Goal: Check status: Check status

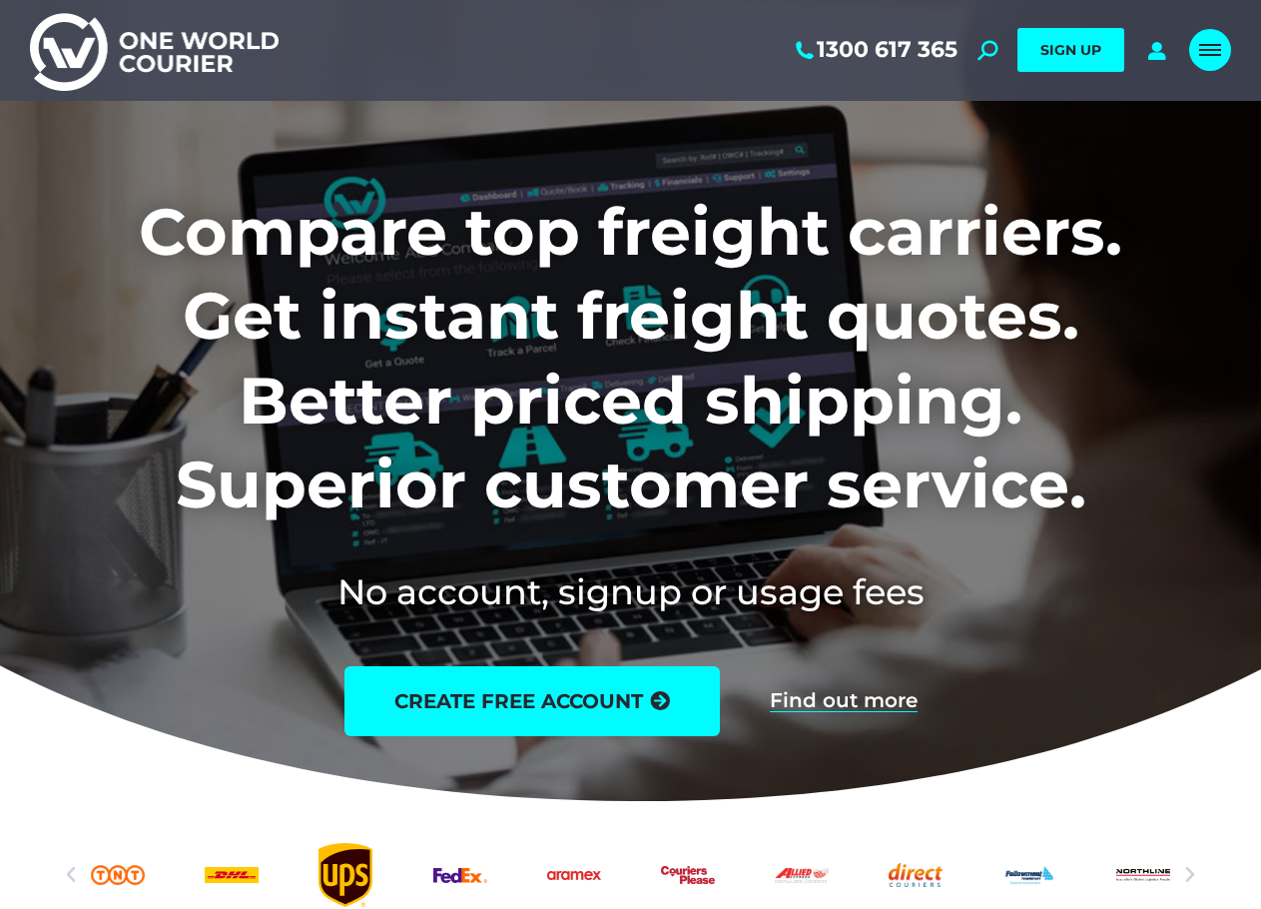
click at [1209, 47] on div "Mobile menu icon" at bounding box center [1210, 50] width 22 height 16
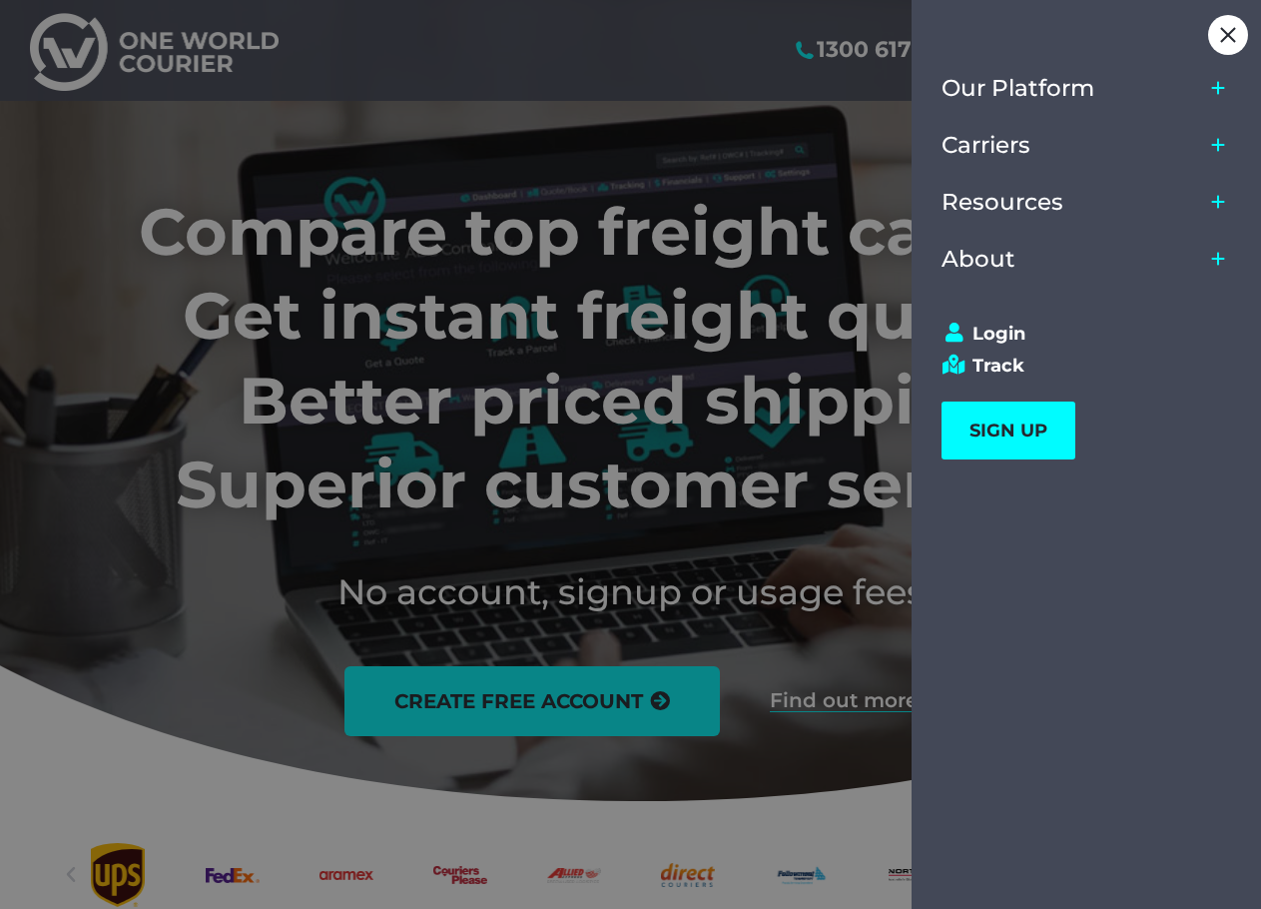
click at [1222, 262] on icon "Main Menu" at bounding box center [1218, 259] width 16 height 16
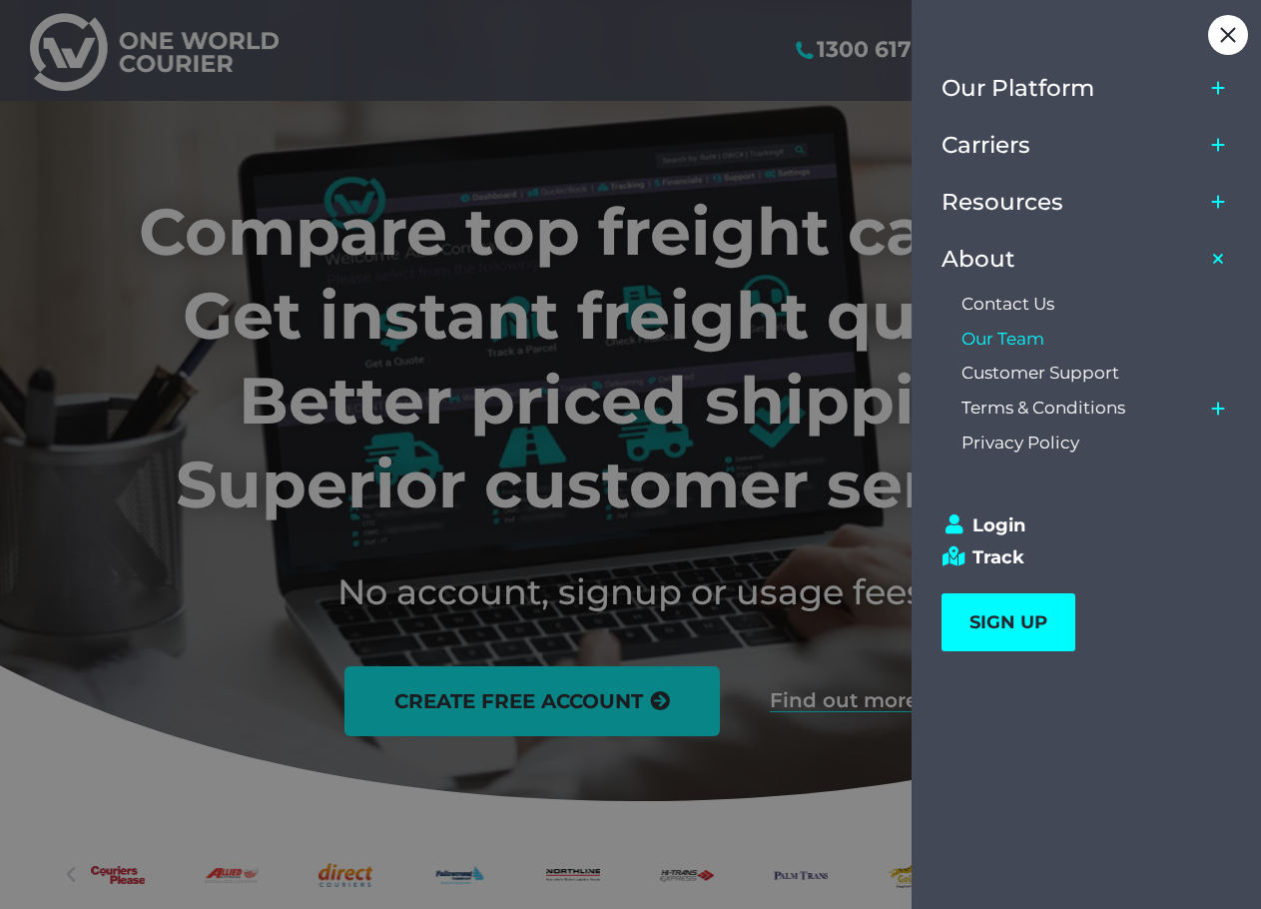
click at [1007, 334] on span "Our Team" at bounding box center [1003, 338] width 83 height 21
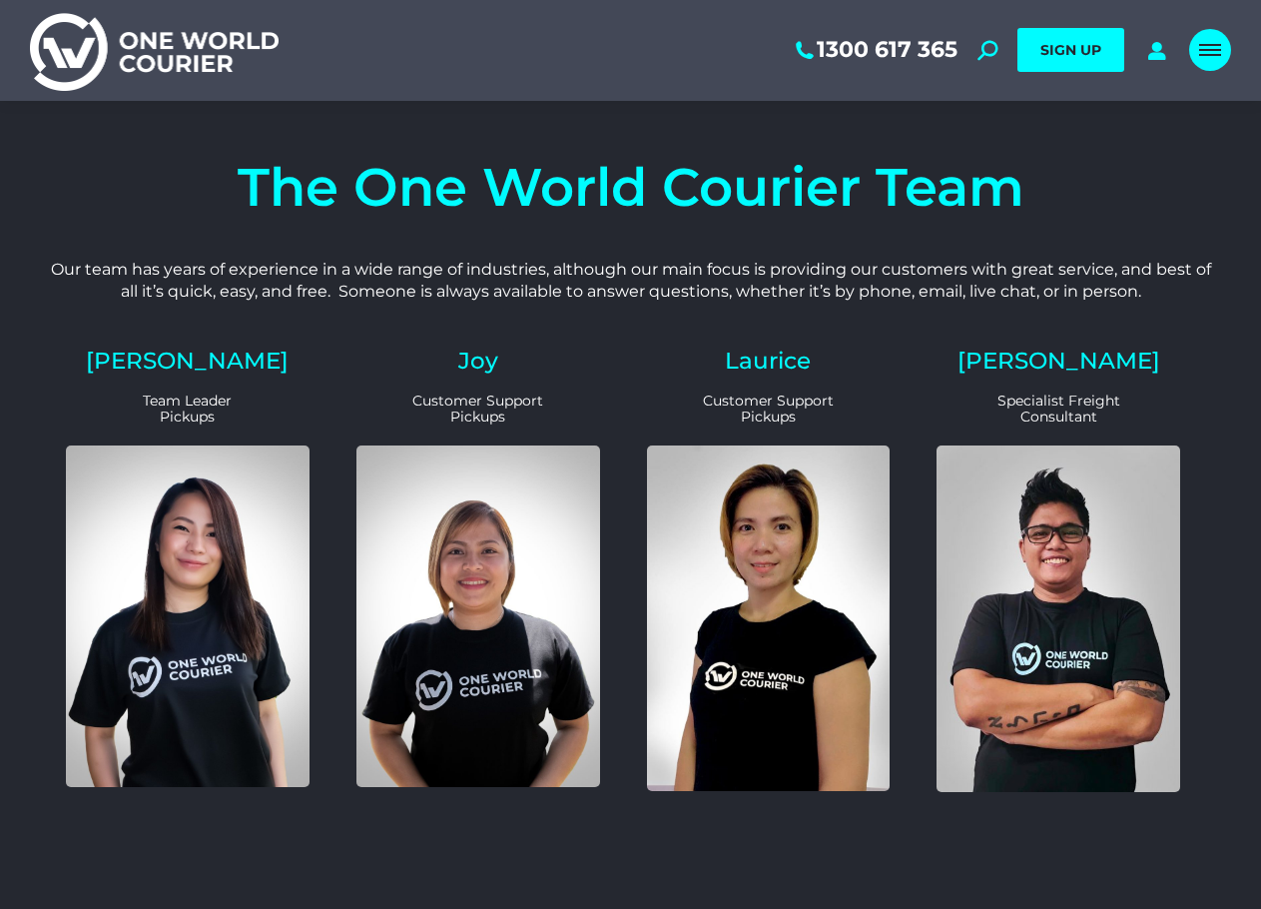
click at [1218, 52] on div "Mobile menu icon" at bounding box center [1210, 50] width 22 height 16
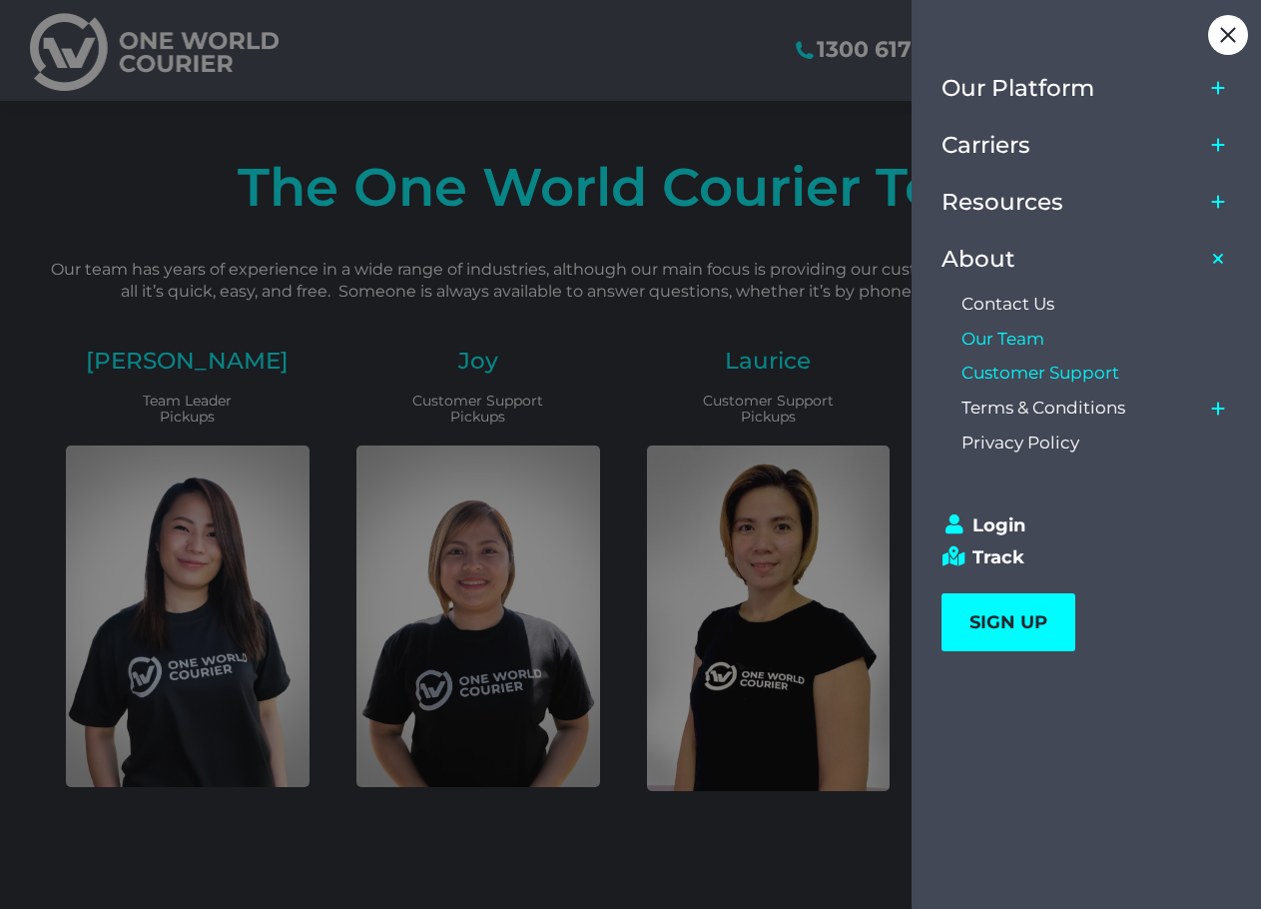
click at [1090, 378] on span "Customer Support" at bounding box center [1041, 372] width 158 height 21
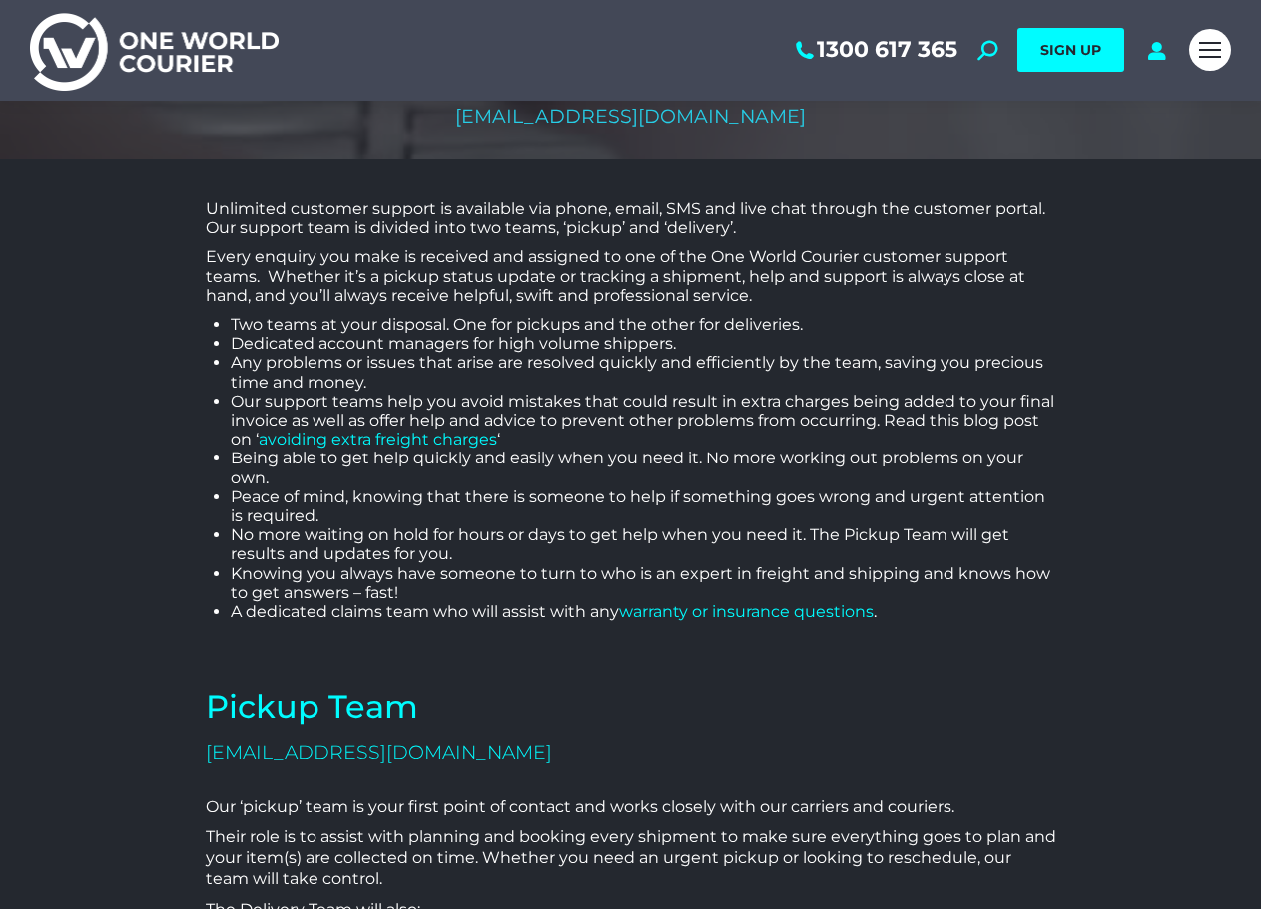
scroll to position [323, 0]
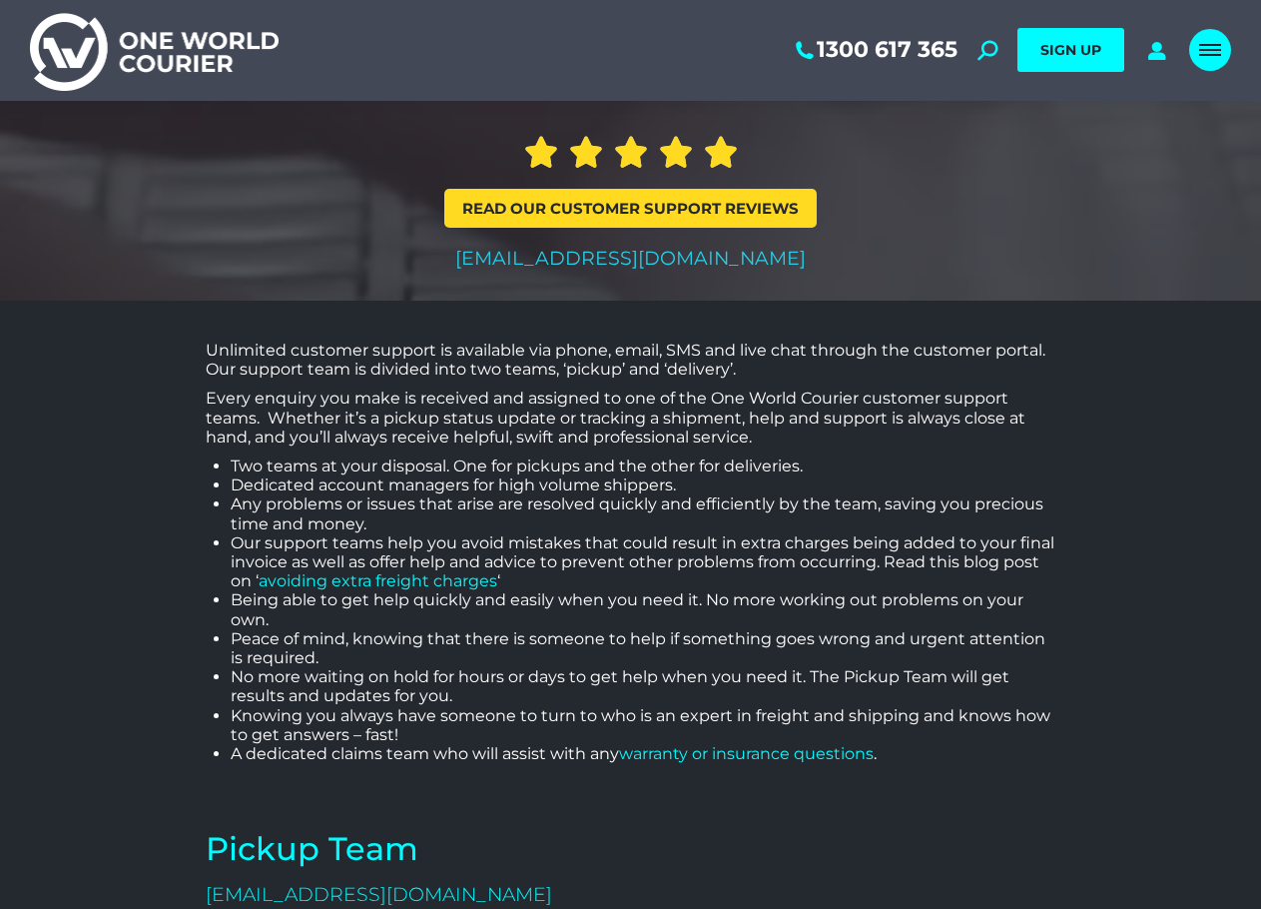
click at [1205, 66] on link "Mobile menu icon" at bounding box center [1210, 50] width 42 height 42
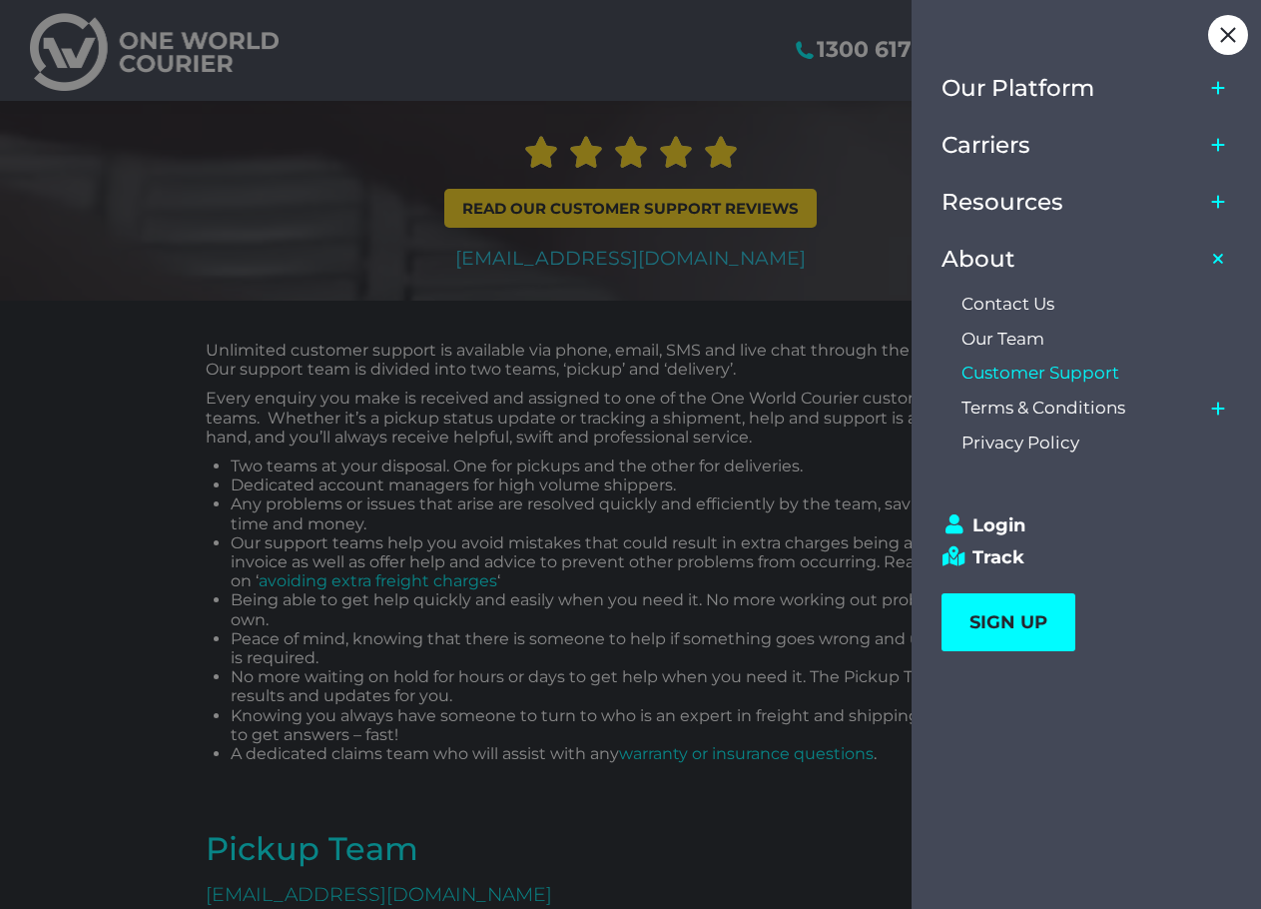
click at [1218, 412] on icon "Main Menu" at bounding box center [1218, 407] width 13 height 13
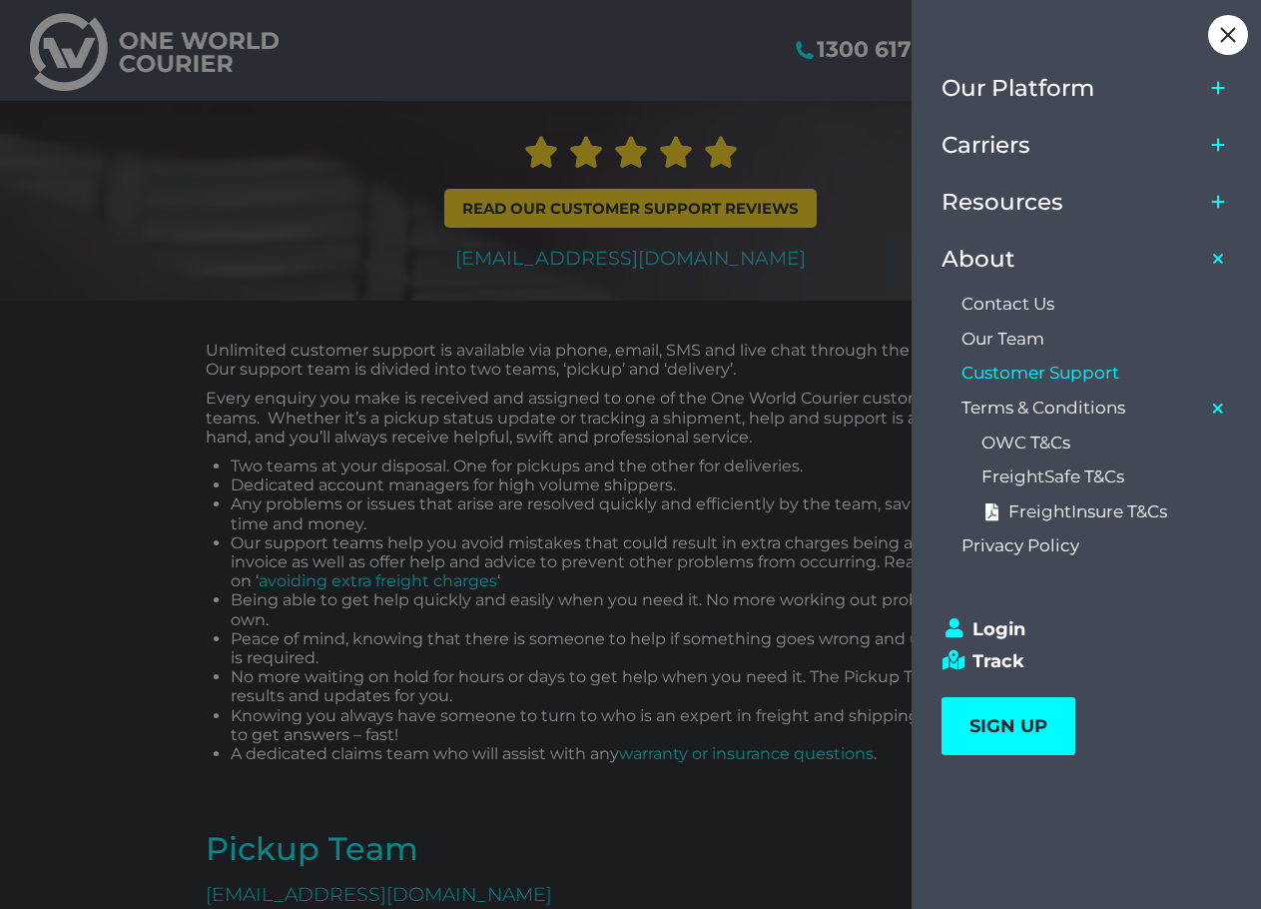
click at [1226, 194] on icon "Main Menu" at bounding box center [1218, 202] width 30 height 46
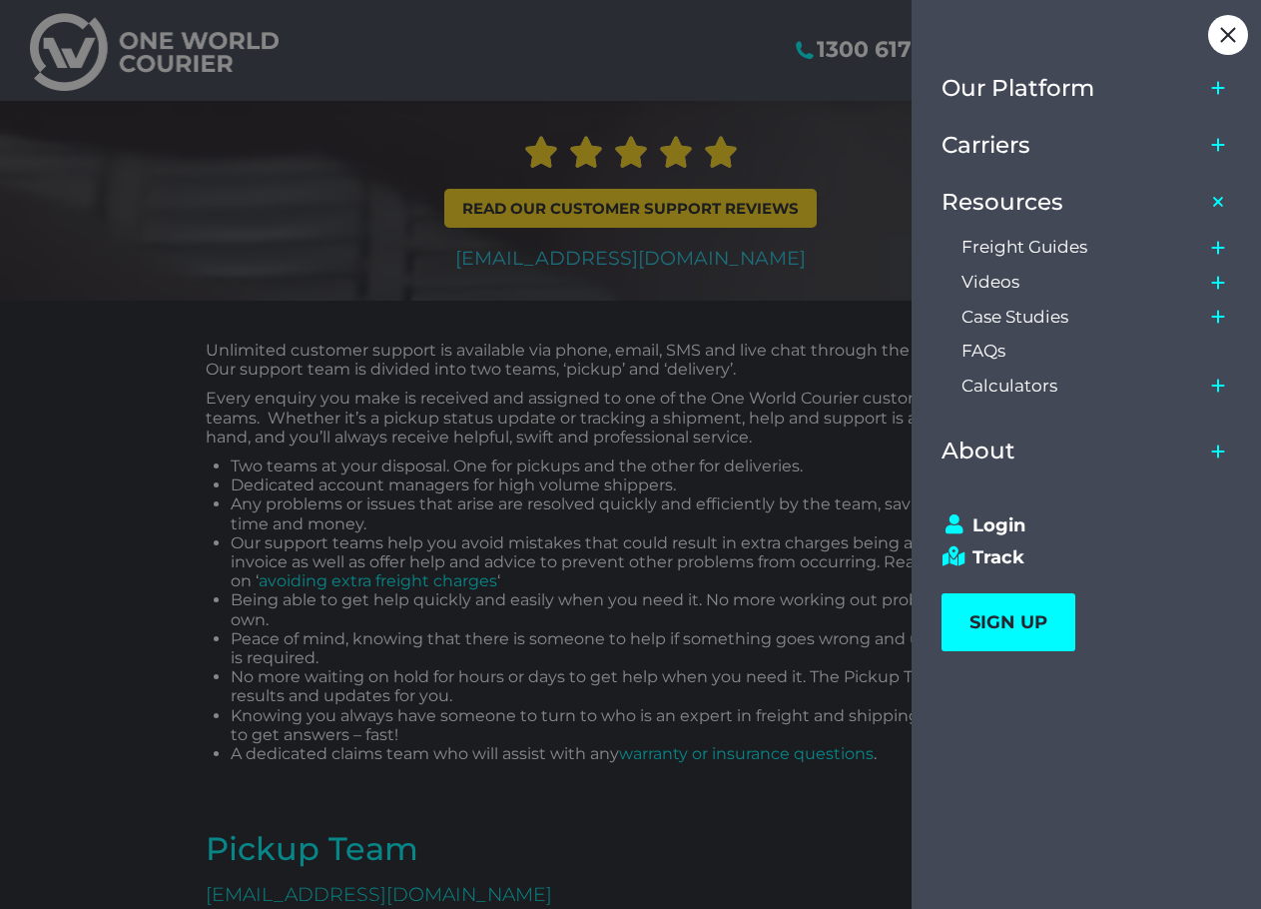
click at [1213, 249] on icon "Main Menu" at bounding box center [1218, 248] width 16 height 16
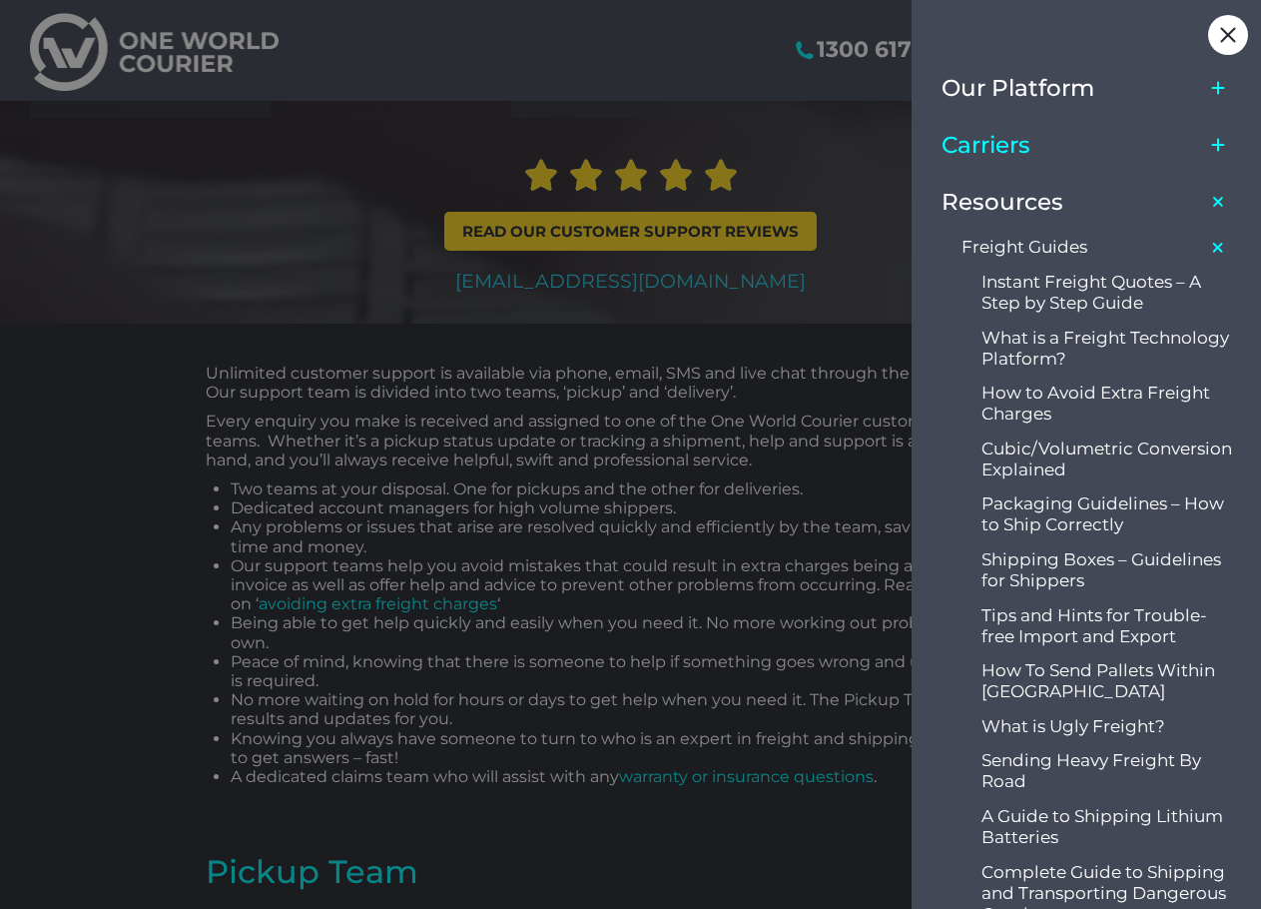
scroll to position [299, 0]
click at [1220, 142] on icon "Main Menu" at bounding box center [1218, 145] width 16 height 16
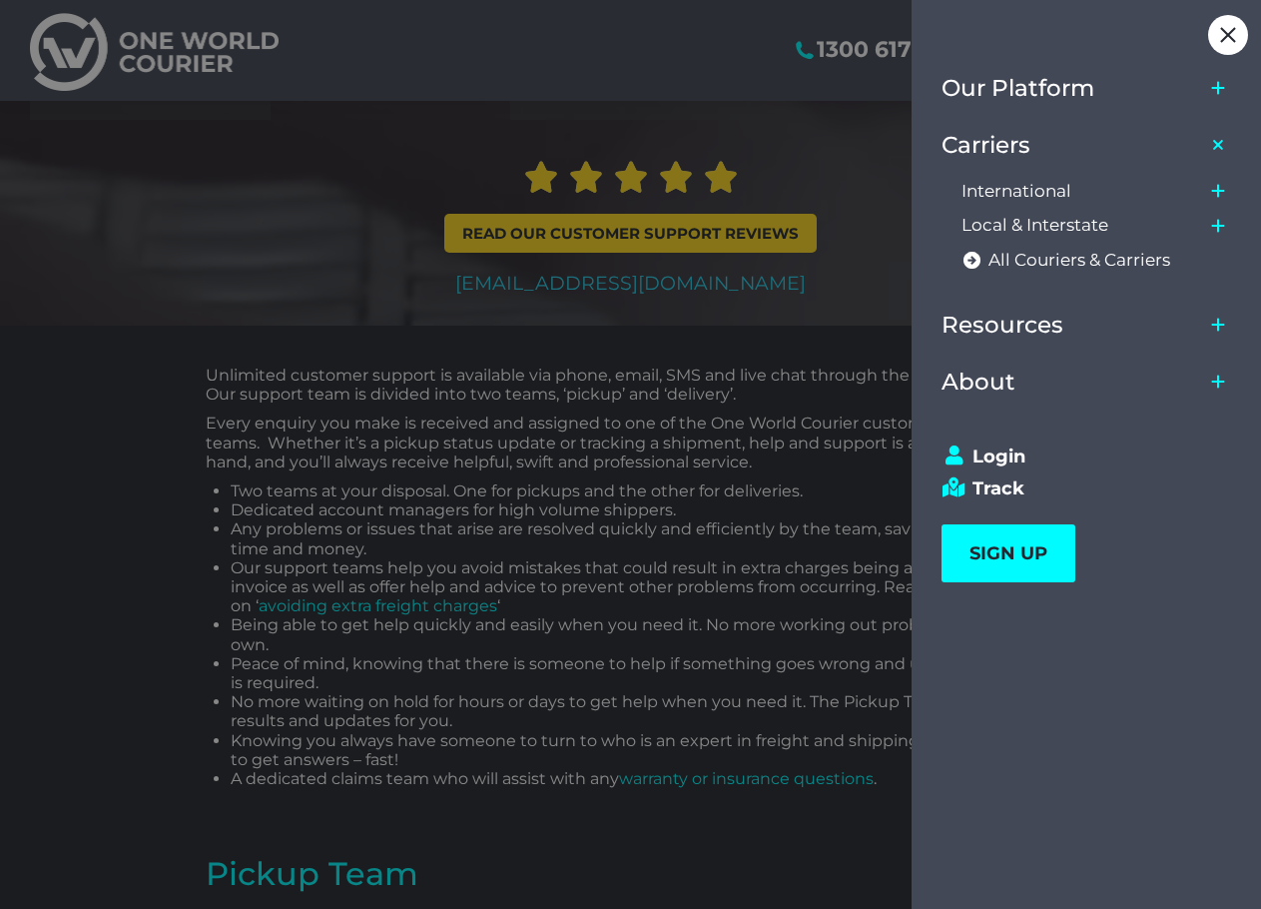
click at [1218, 329] on icon "Main Menu" at bounding box center [1218, 325] width 13 height 13
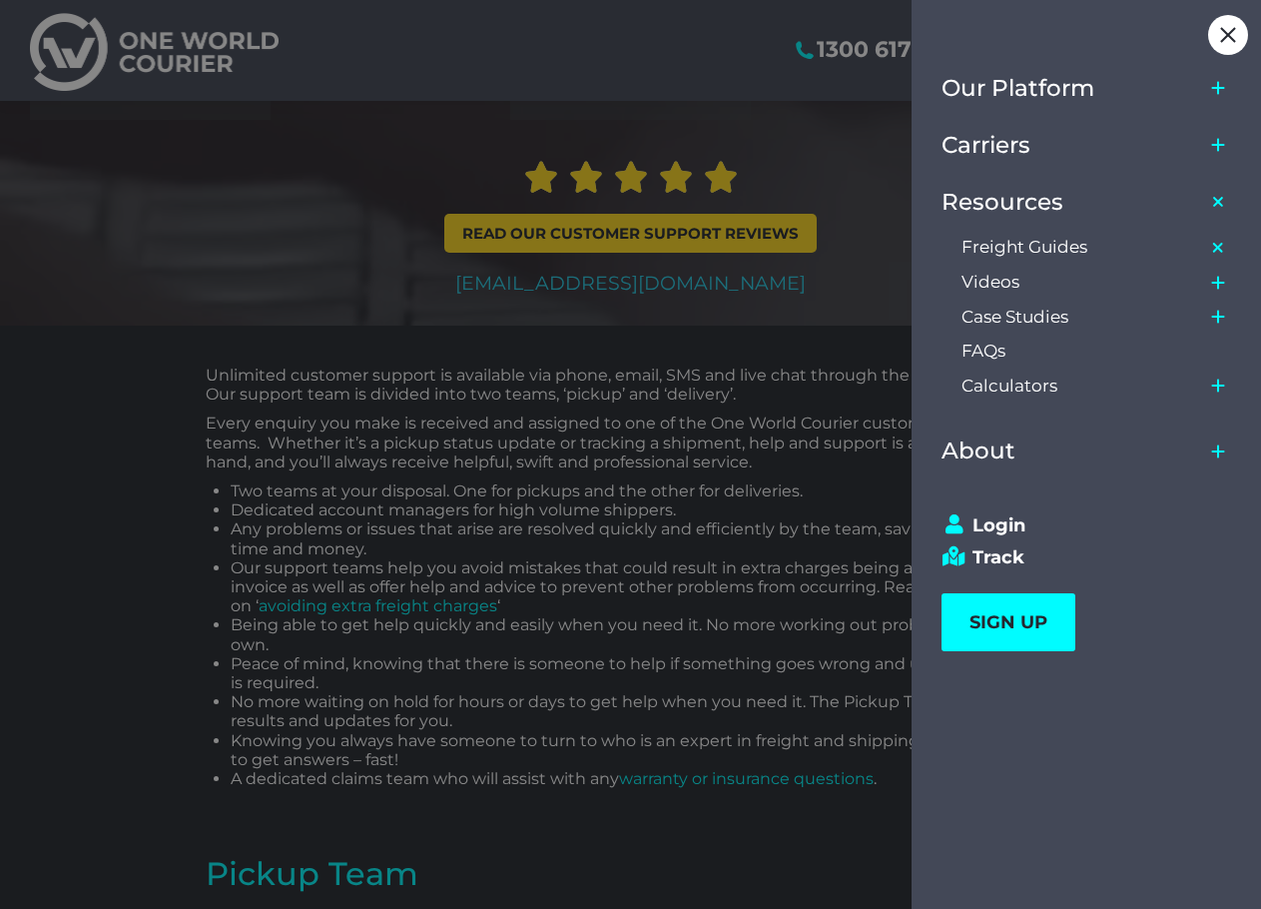
click at [265, 197] on div at bounding box center [630, 454] width 1261 height 909
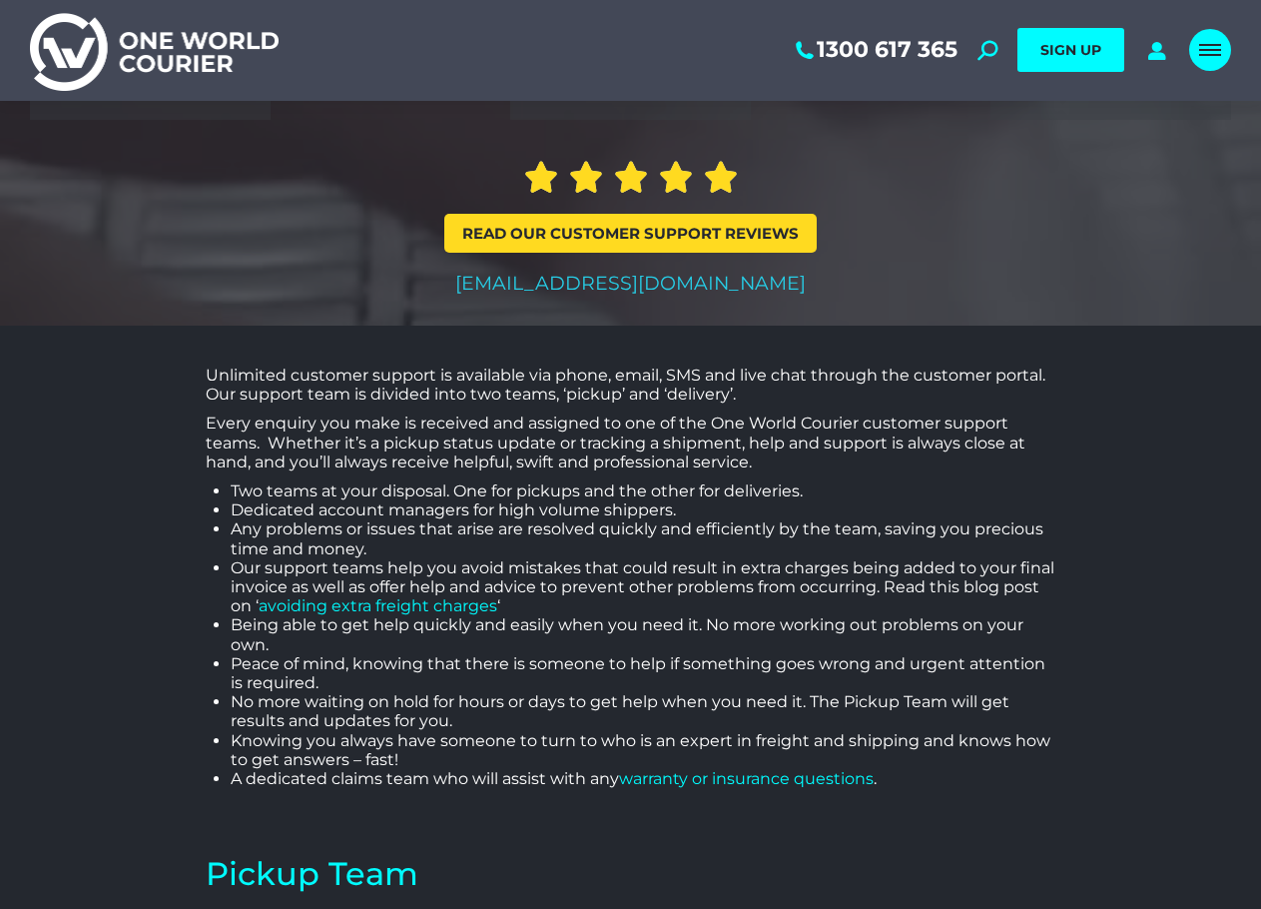
click at [1217, 49] on span "Mobile menu icon" at bounding box center [1210, 50] width 22 height 2
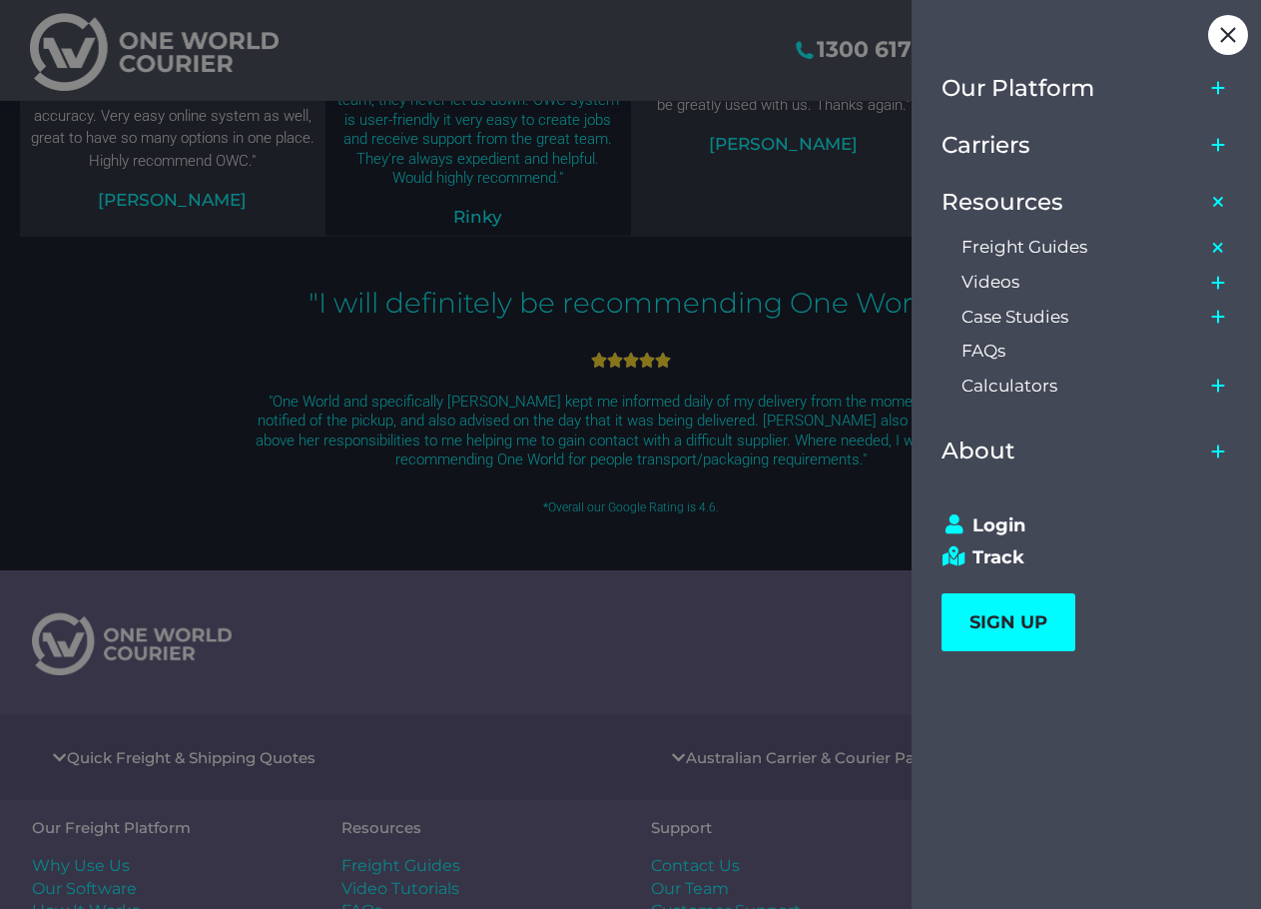
scroll to position [5567, 0]
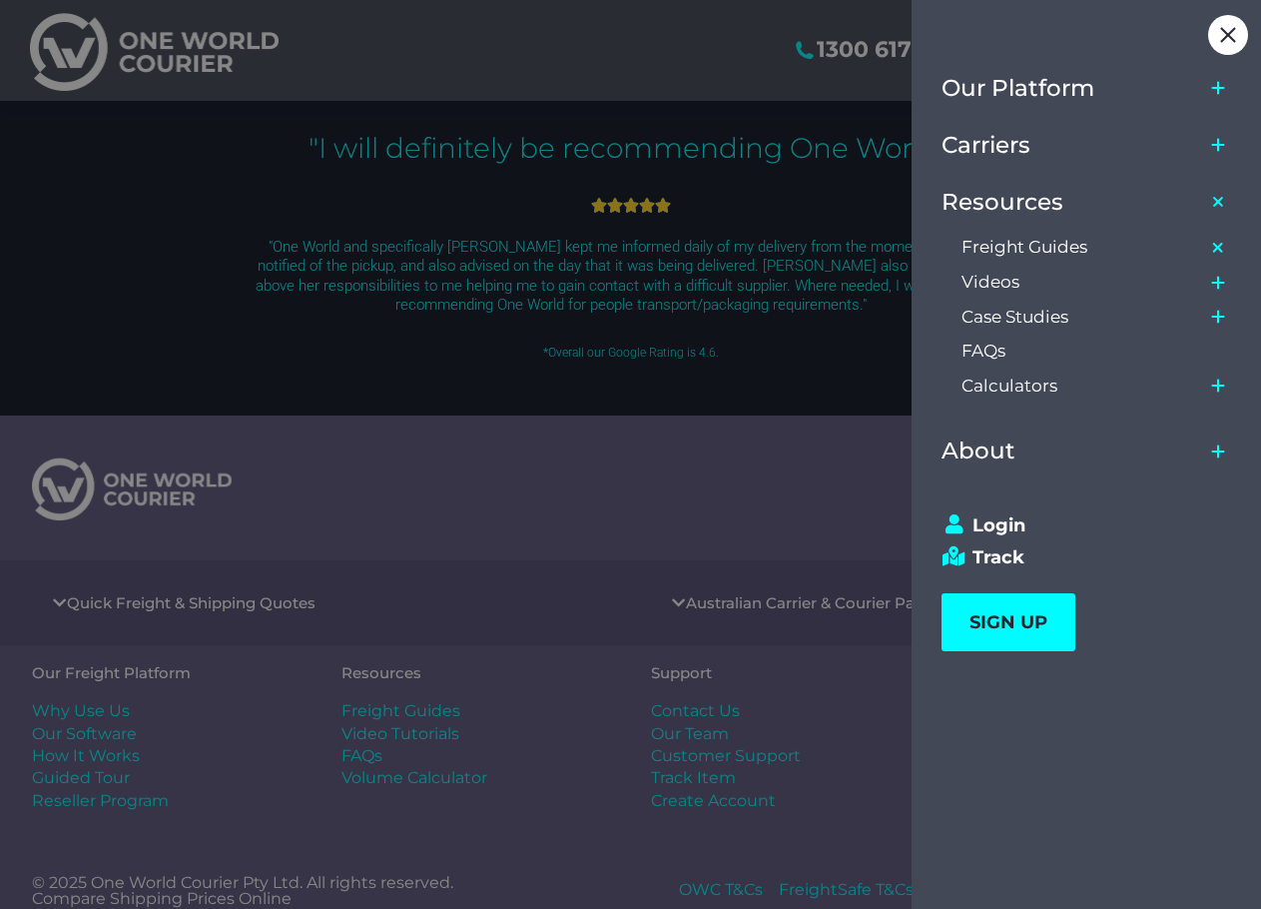
click at [1223, 446] on icon "Main Menu" at bounding box center [1218, 451] width 16 height 16
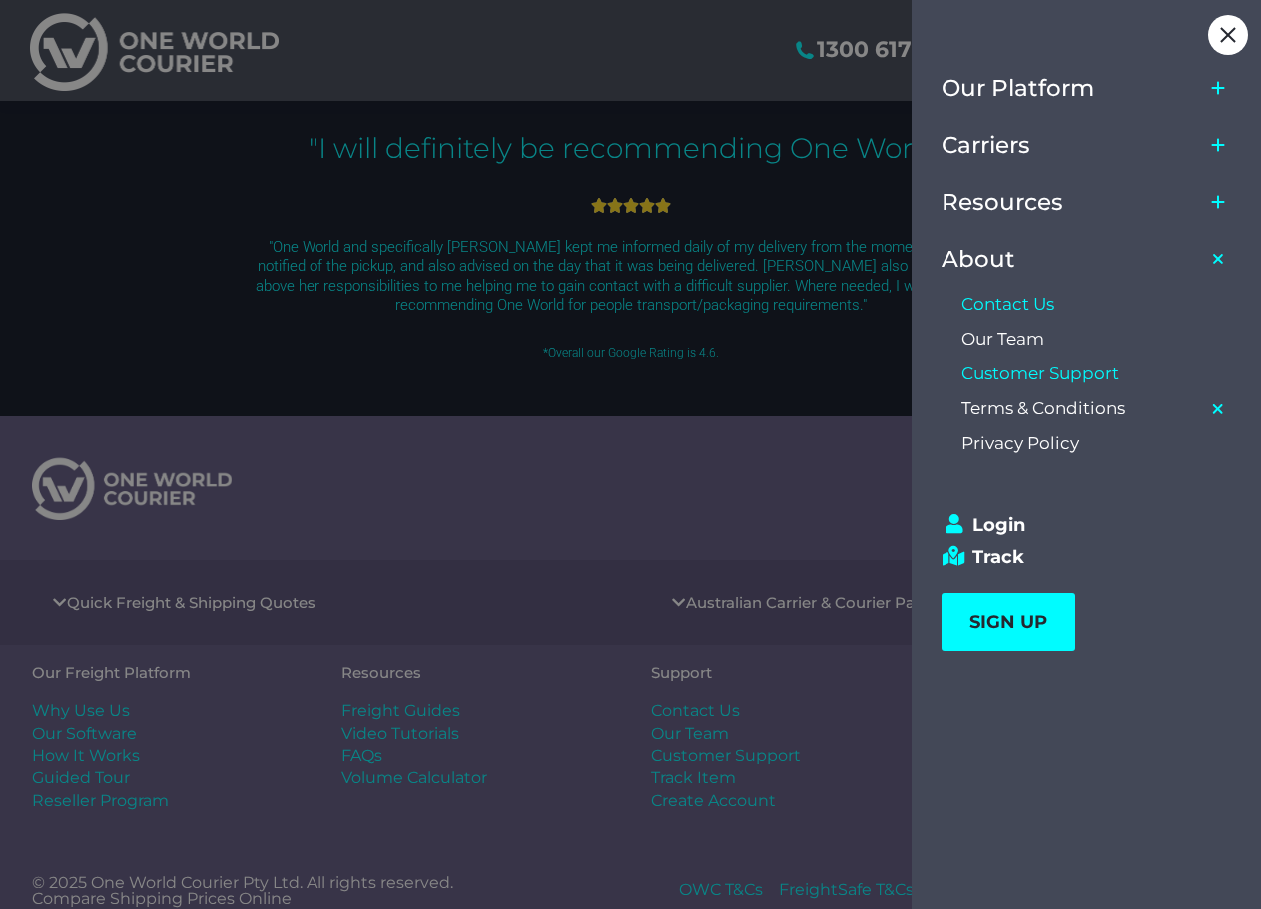
click at [1012, 305] on span "Contact Us" at bounding box center [1008, 304] width 93 height 21
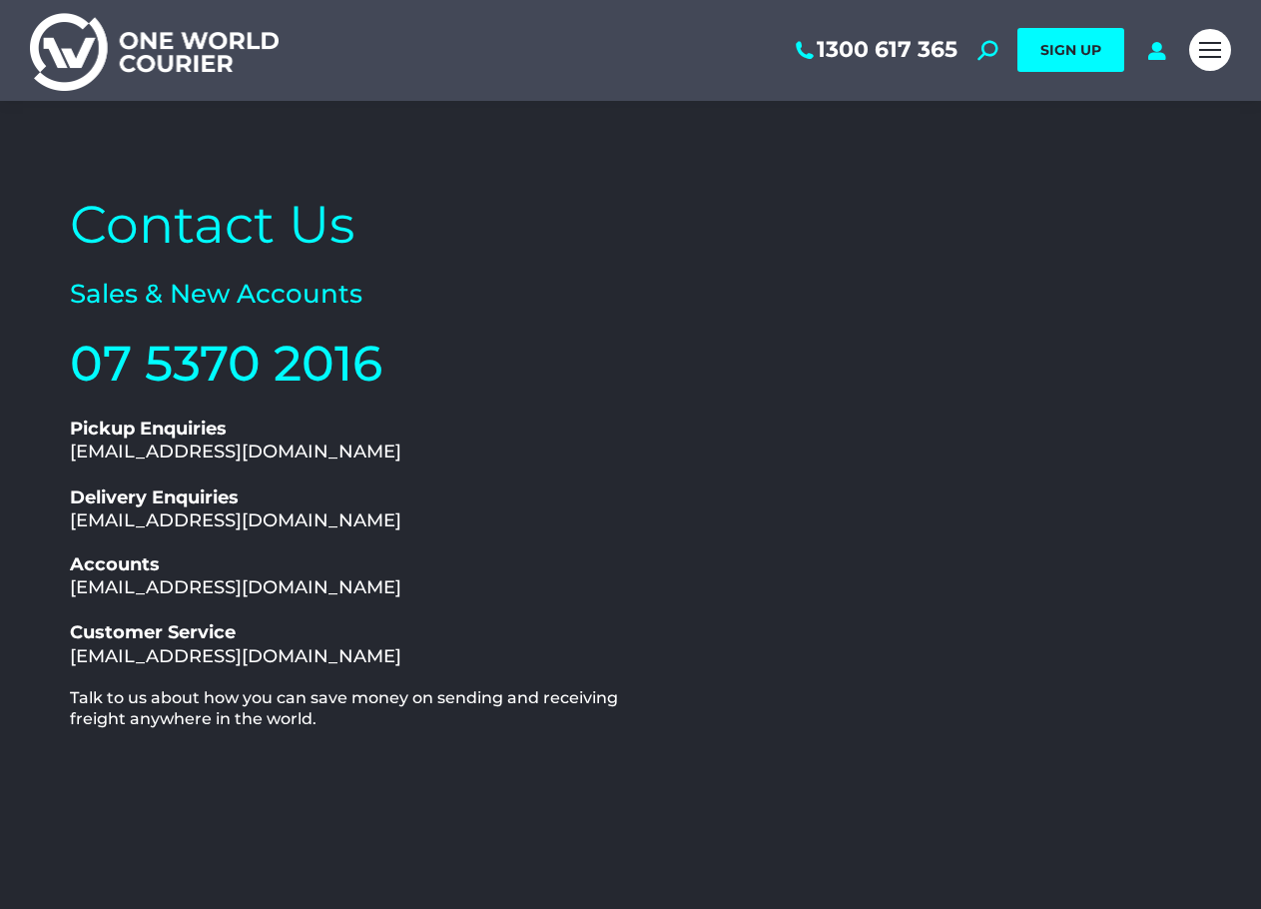
click at [80, 251] on h2 "Contact Us" at bounding box center [345, 225] width 551 height 68
click at [1226, 47] on link "Mobile menu icon" at bounding box center [1210, 50] width 42 height 42
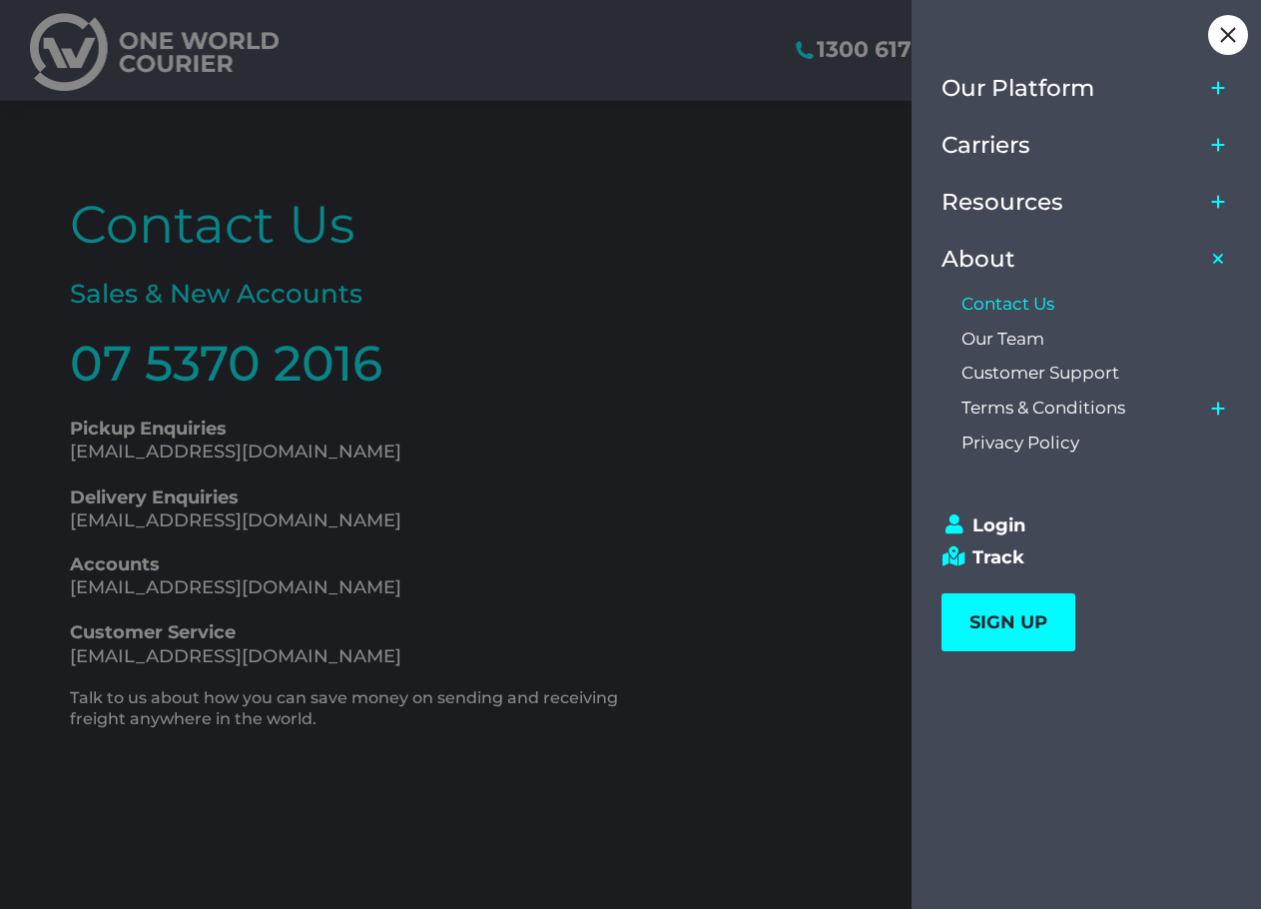
click at [166, 197] on div at bounding box center [630, 454] width 1261 height 909
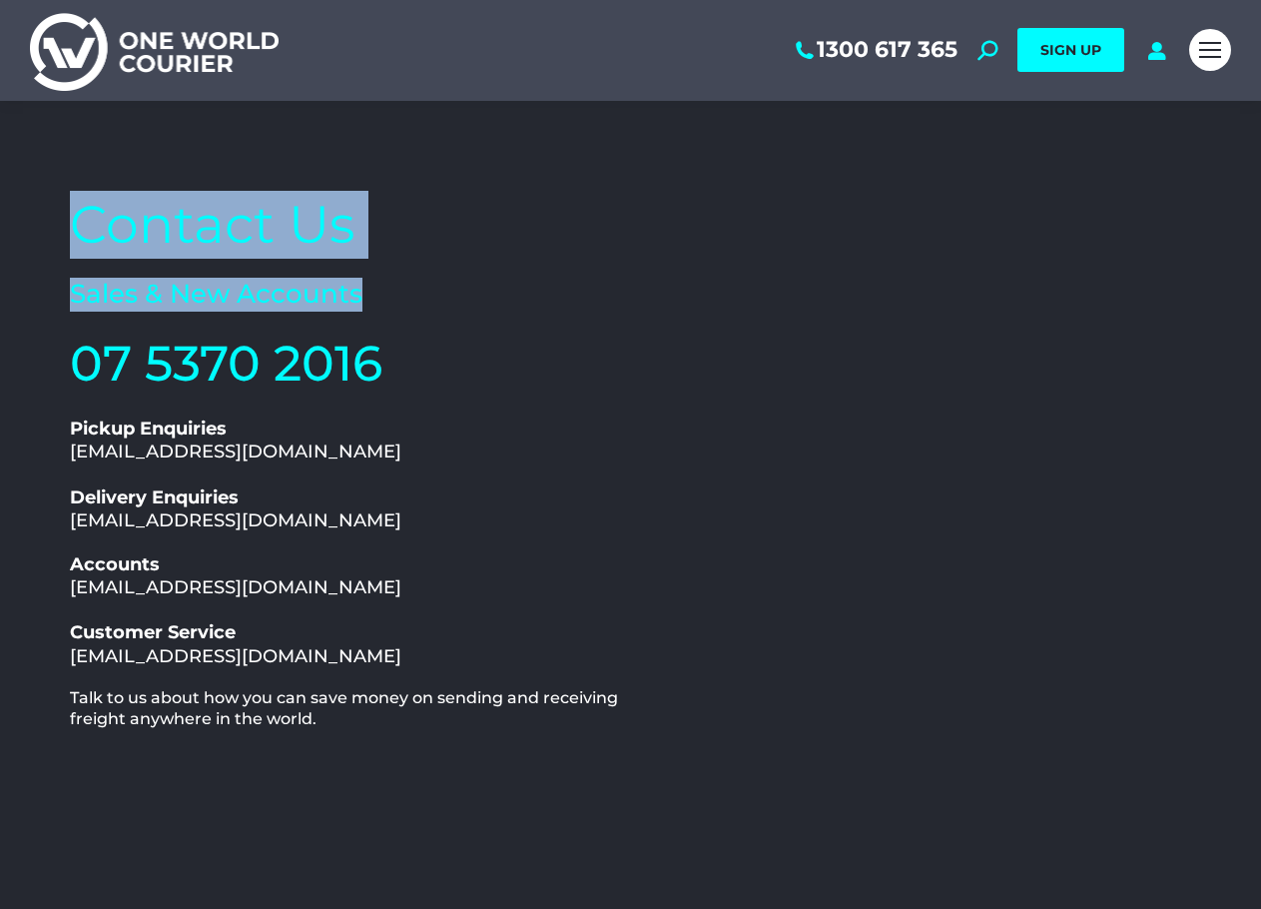
drag, startPoint x: 362, startPoint y: 297, endPoint x: 86, endPoint y: 219, distance: 287.3
click at [86, 219] on div "Contact Us Sales & New Accounts 07 5370 2016 1300 617 365 Pickup Enquiries pick…" at bounding box center [345, 593] width 571 height 825
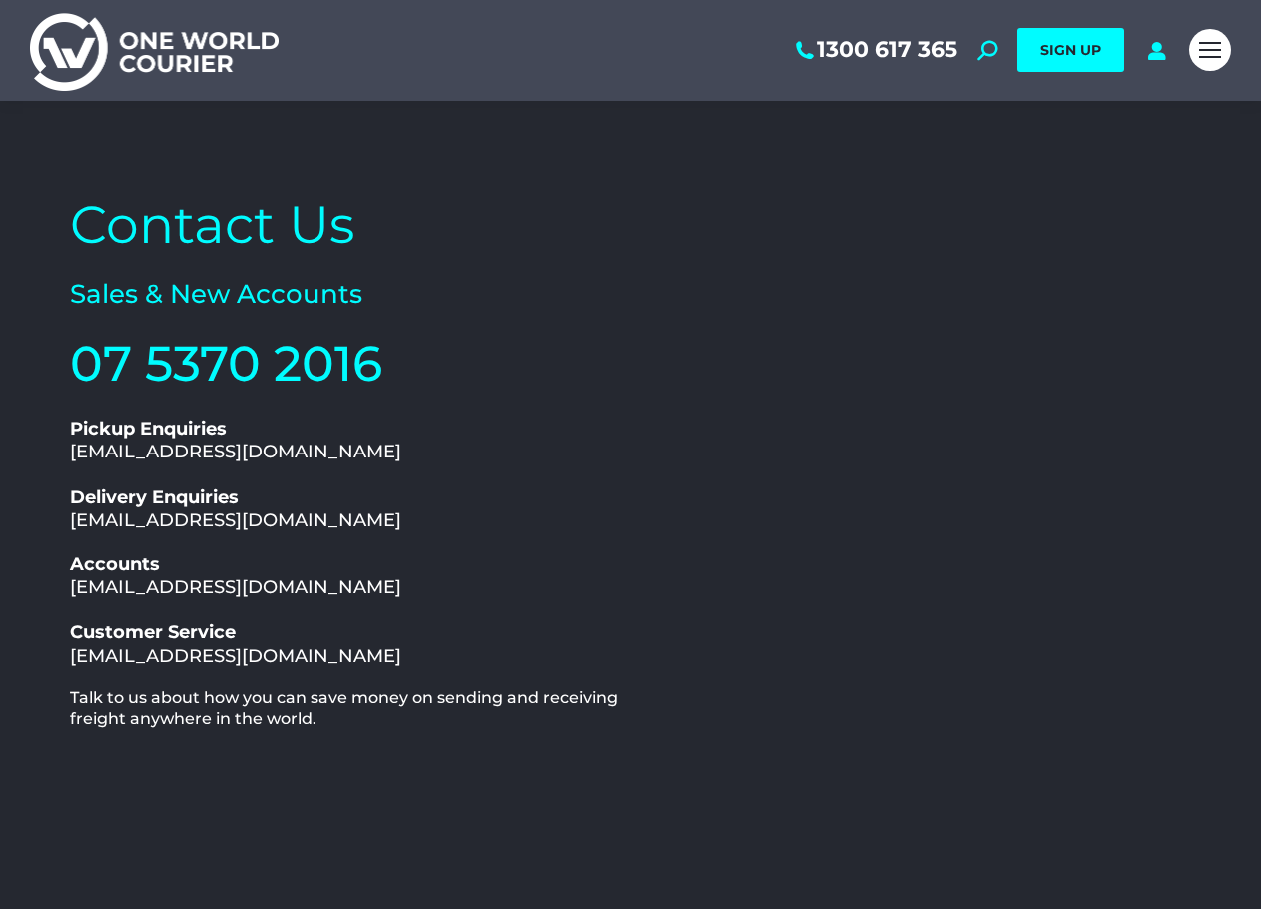
click at [534, 89] on div "1300 617 365 Search: *** SIGN UP Search: ***" at bounding box center [734, 50] width 891 height 101
click at [1208, 47] on div "Mobile menu icon" at bounding box center [1210, 50] width 22 height 16
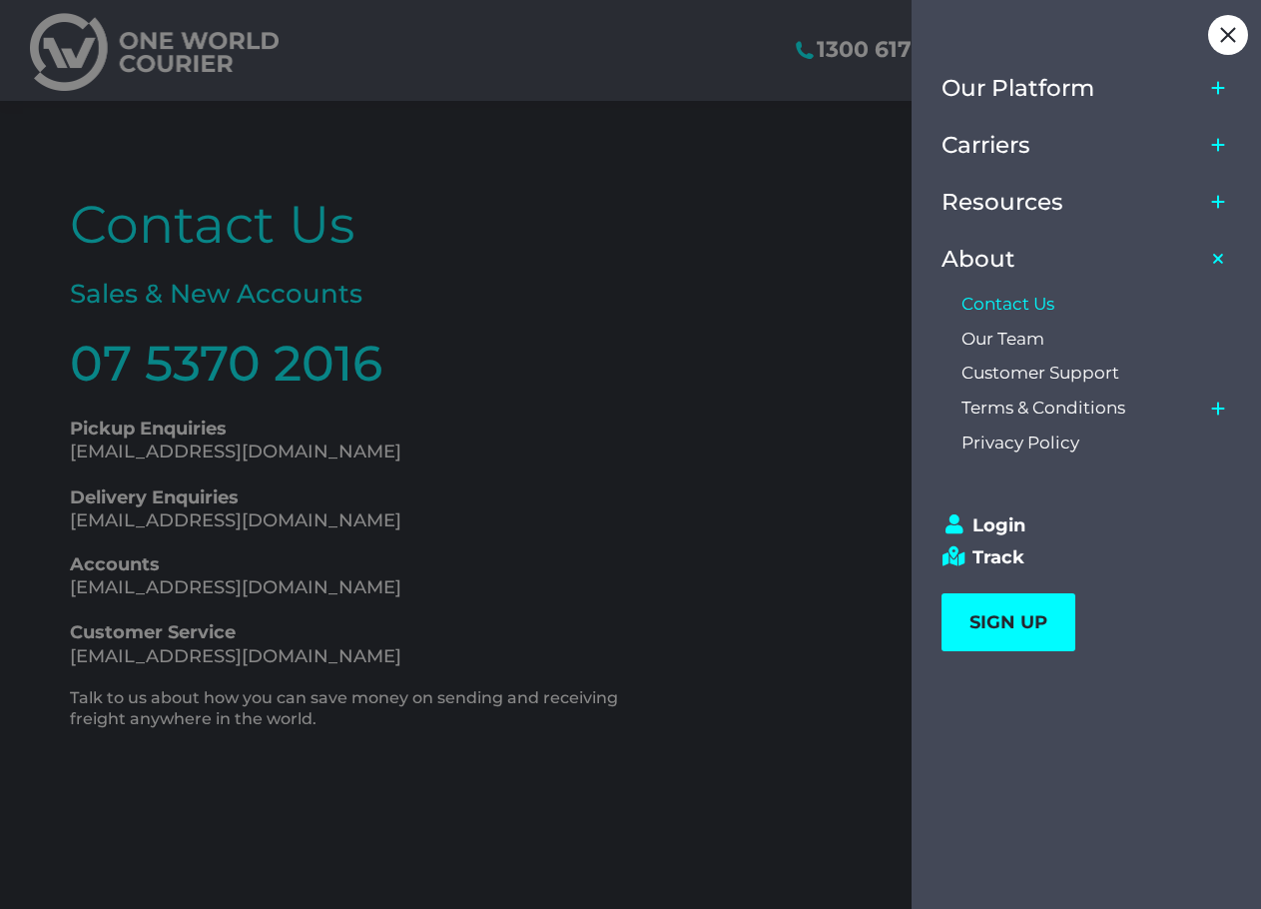
click at [1213, 204] on icon "Main Menu" at bounding box center [1218, 202] width 16 height 16
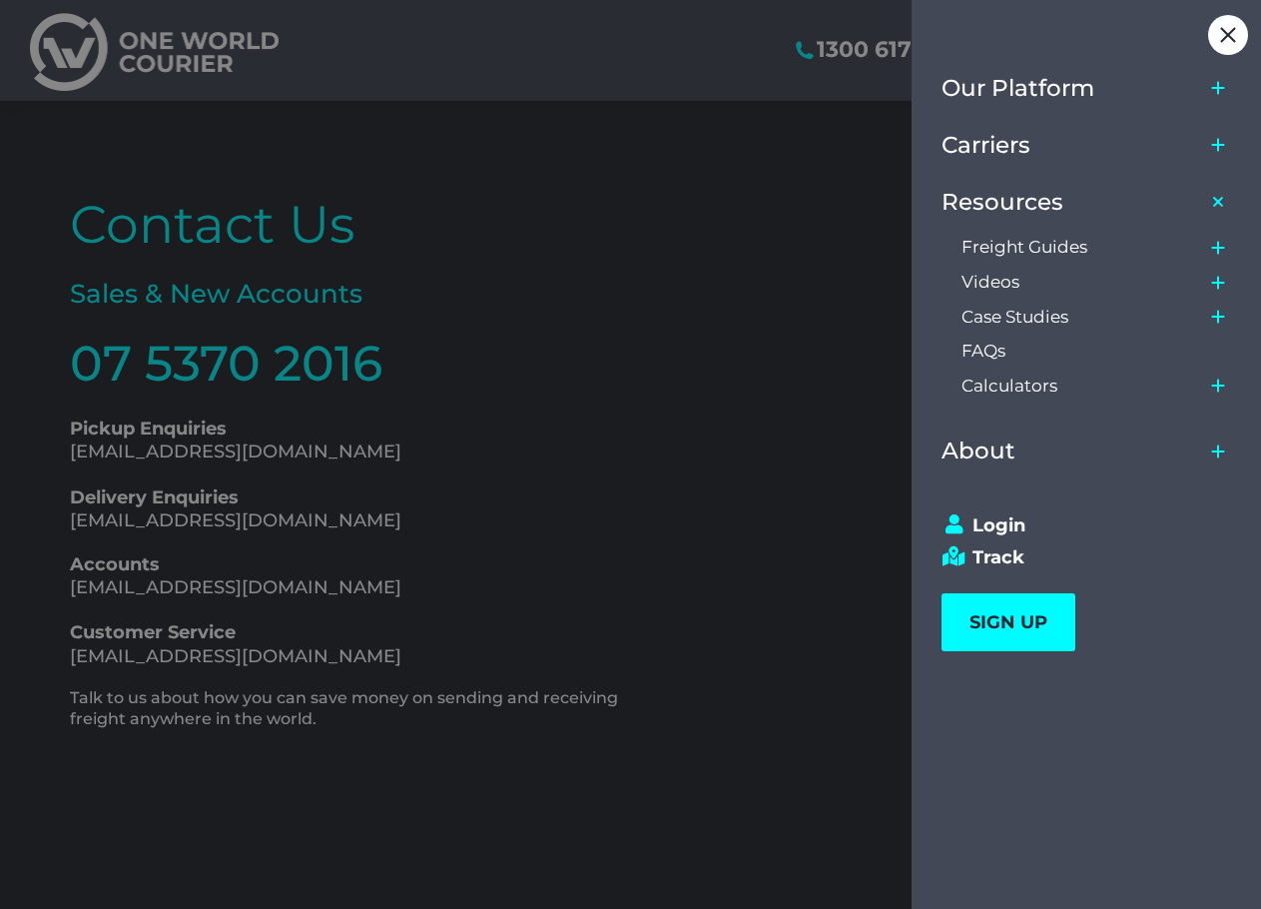
click at [1216, 312] on icon "Main Menu" at bounding box center [1218, 317] width 16 height 16
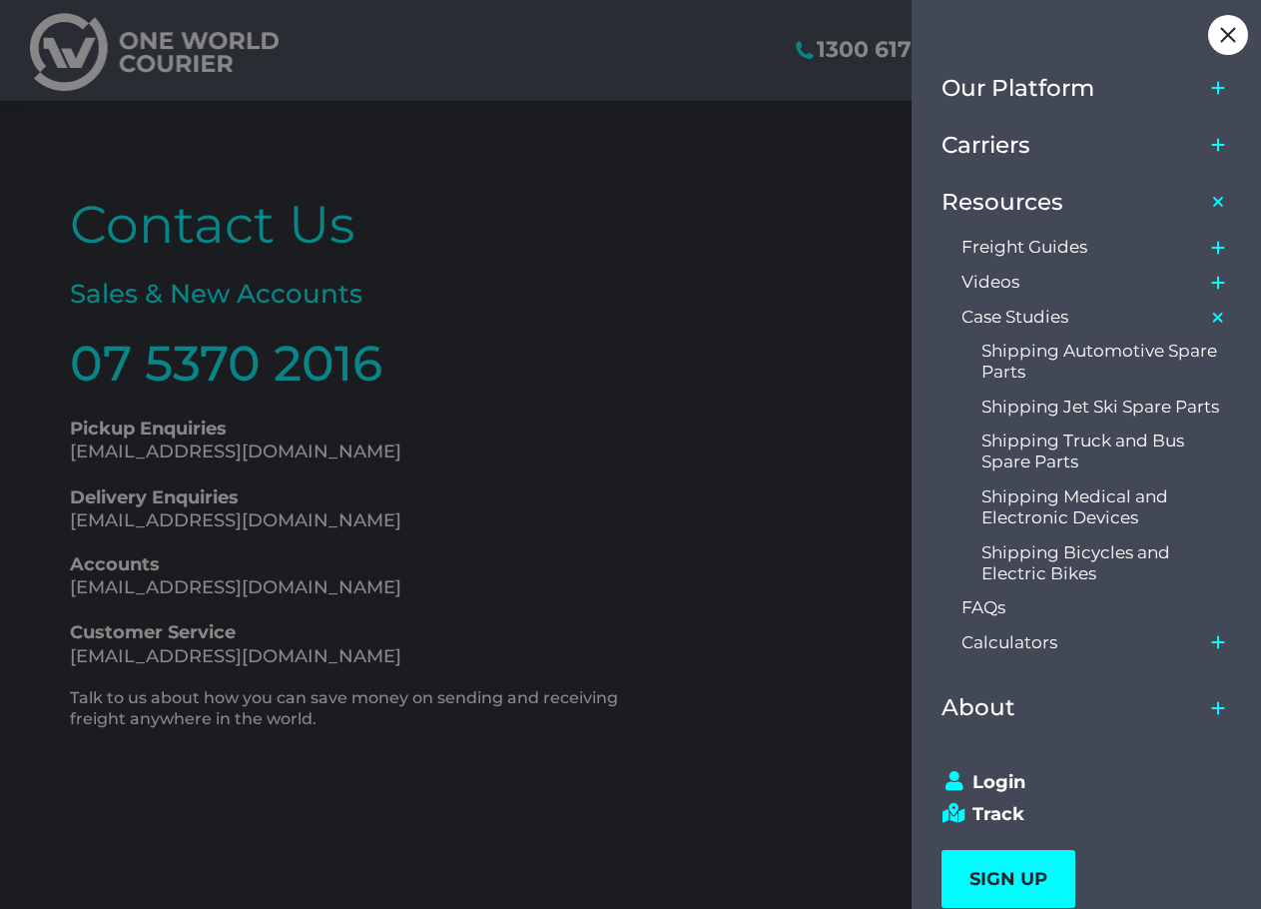
click at [1220, 246] on icon "Main Menu" at bounding box center [1218, 248] width 16 height 16
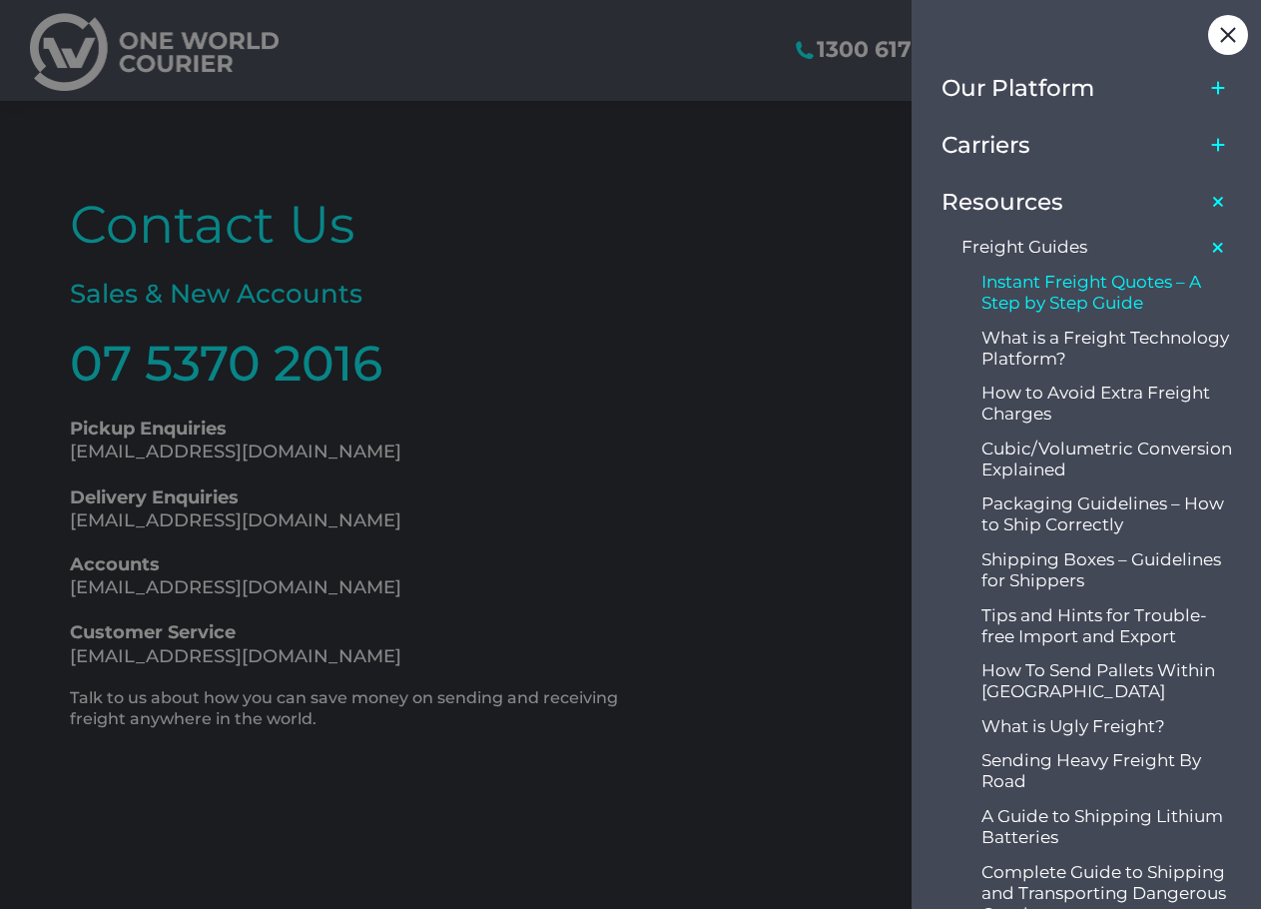
click at [1092, 293] on span "Instant Freight Quotes – A Step by Step Guide" at bounding box center [1107, 293] width 252 height 42
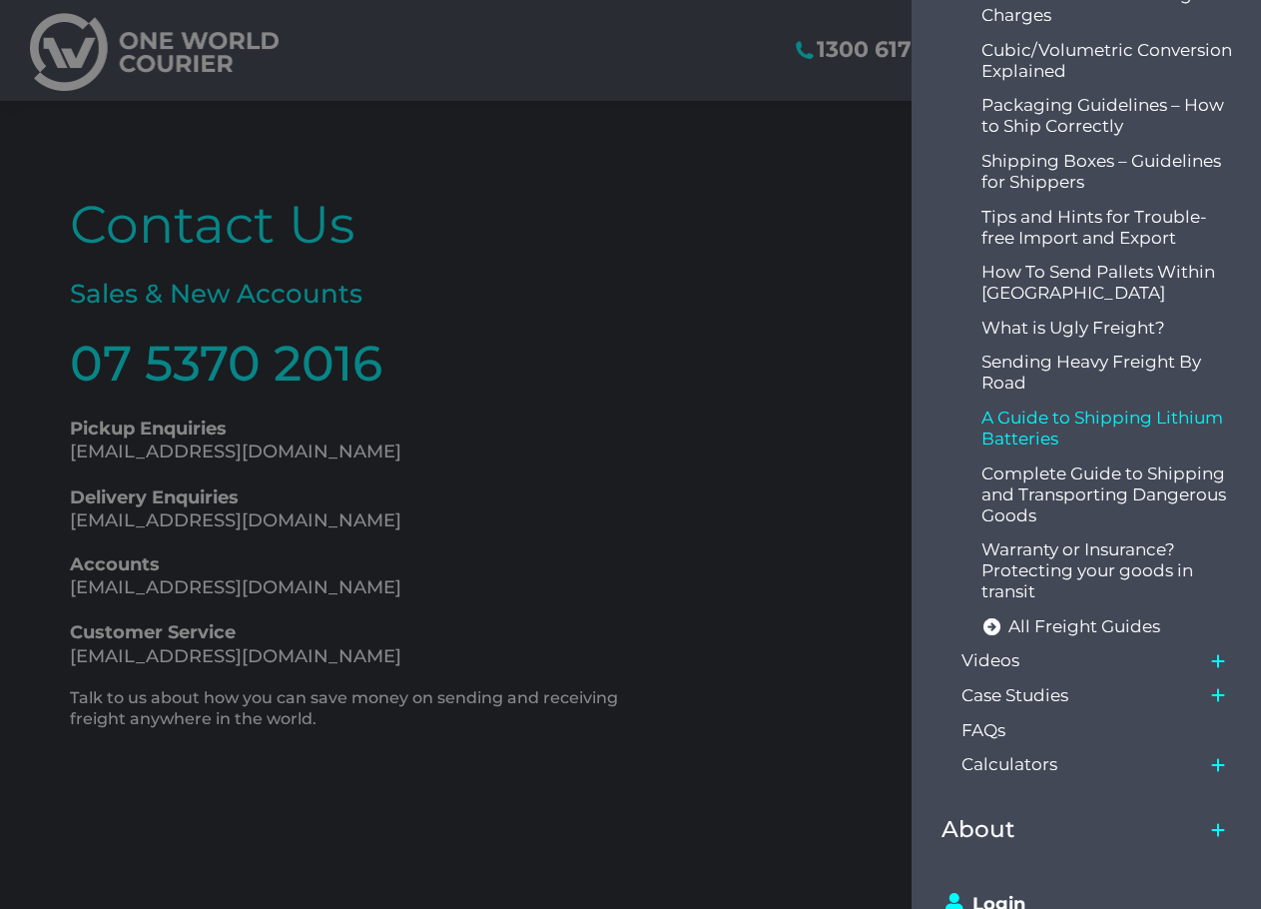
scroll to position [399, 0]
click at [1216, 689] on icon "Main Menu" at bounding box center [1218, 694] width 16 height 16
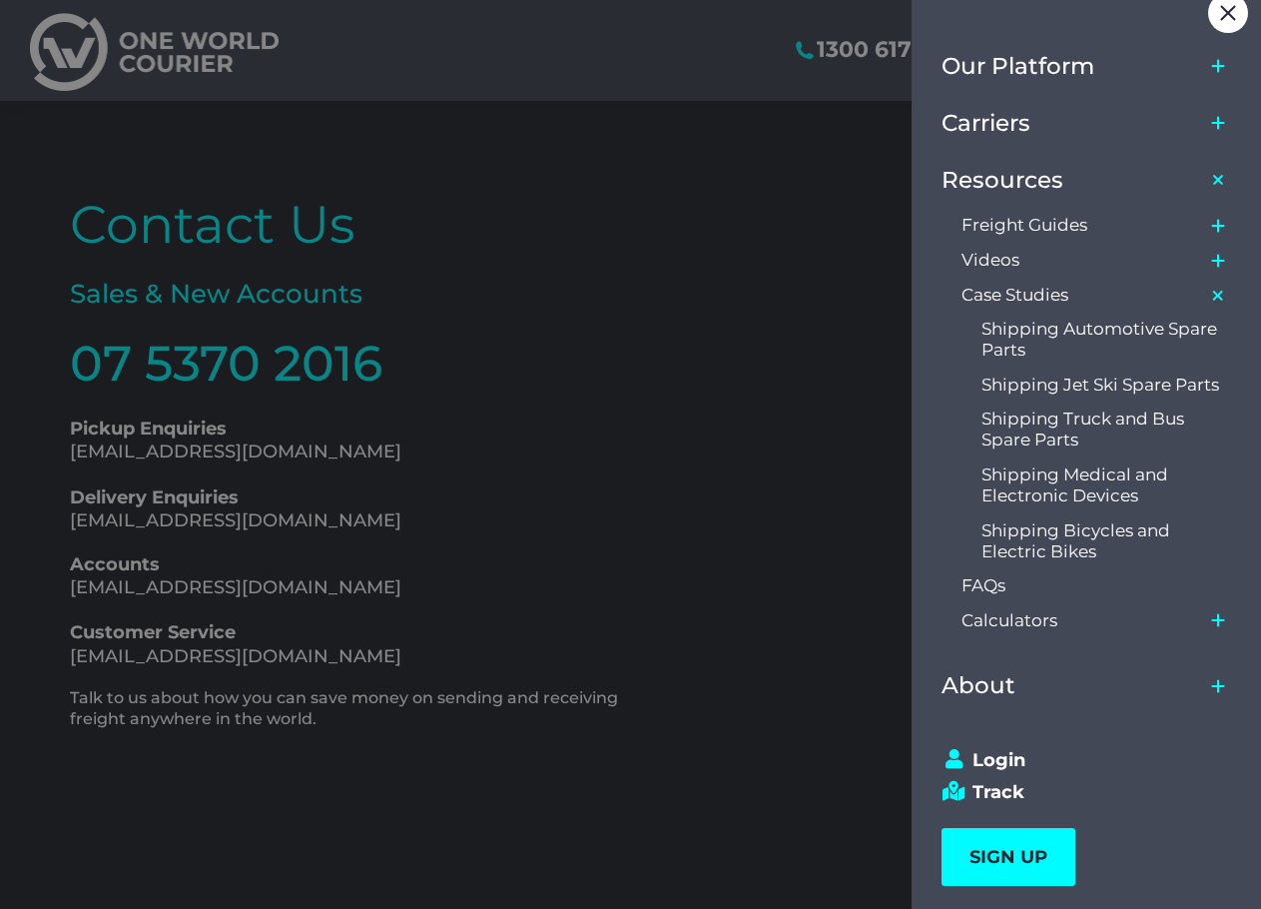
scroll to position [0, 0]
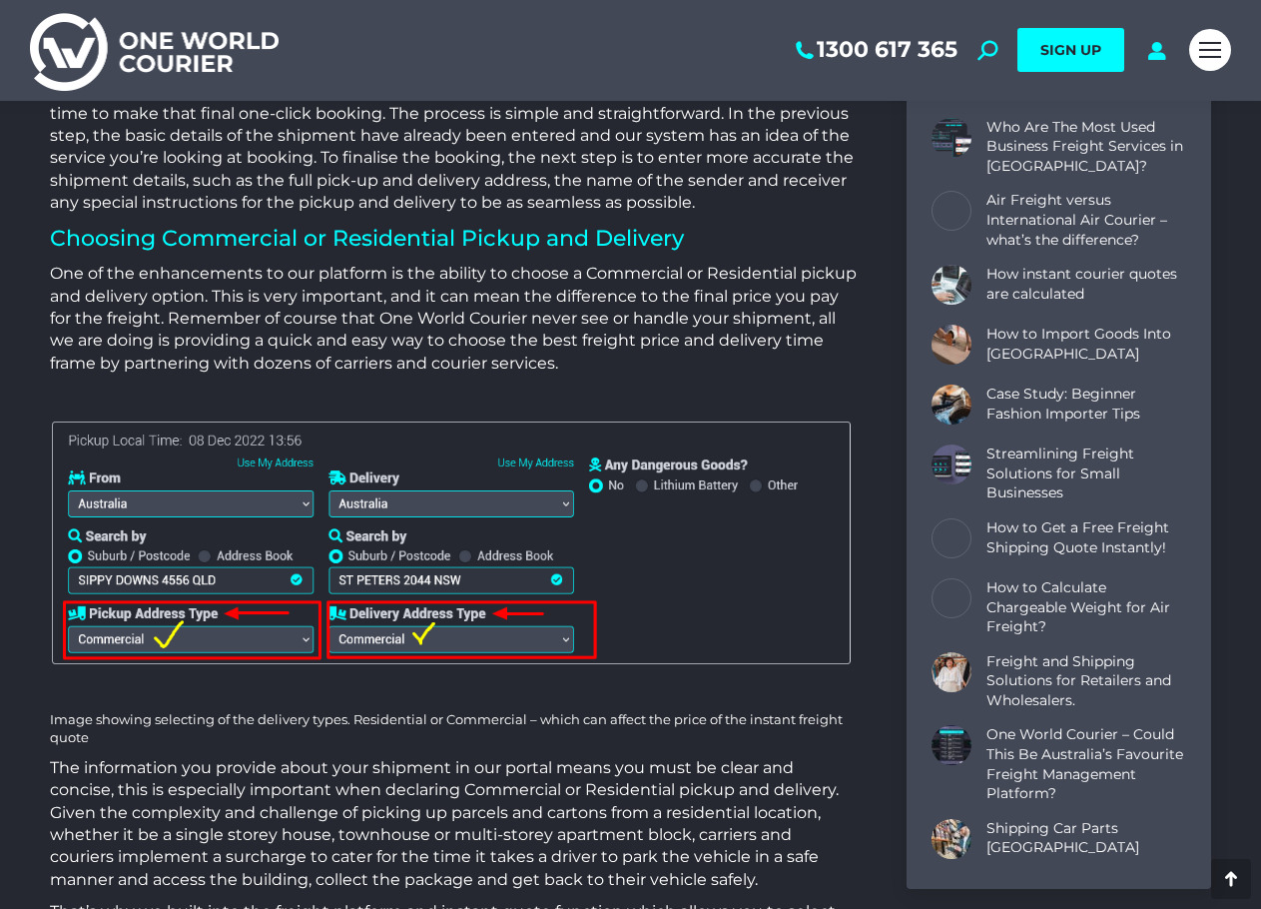
scroll to position [3193, 0]
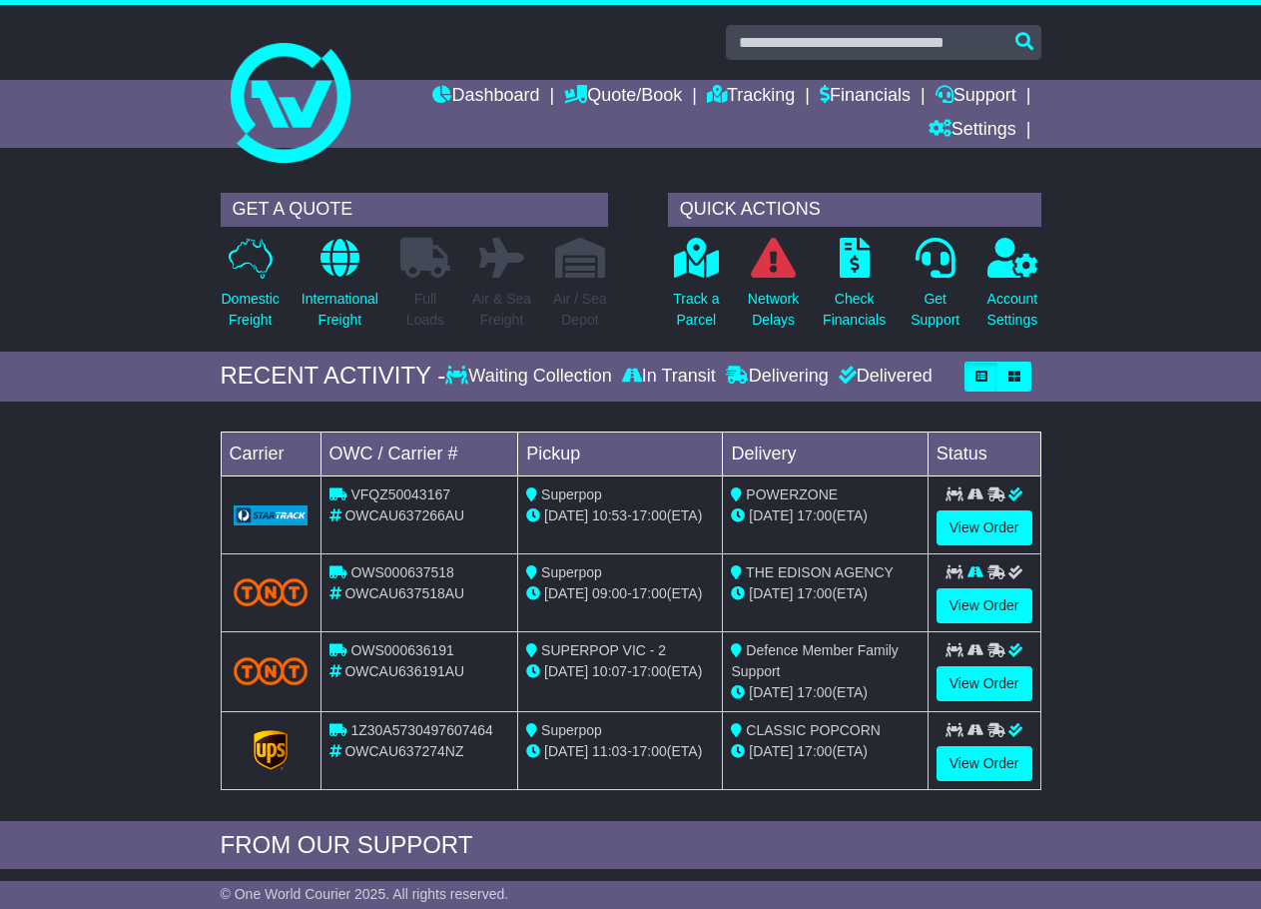
click at [368, 509] on span "OWCAU637266AU" at bounding box center [404, 515] width 120 height 16
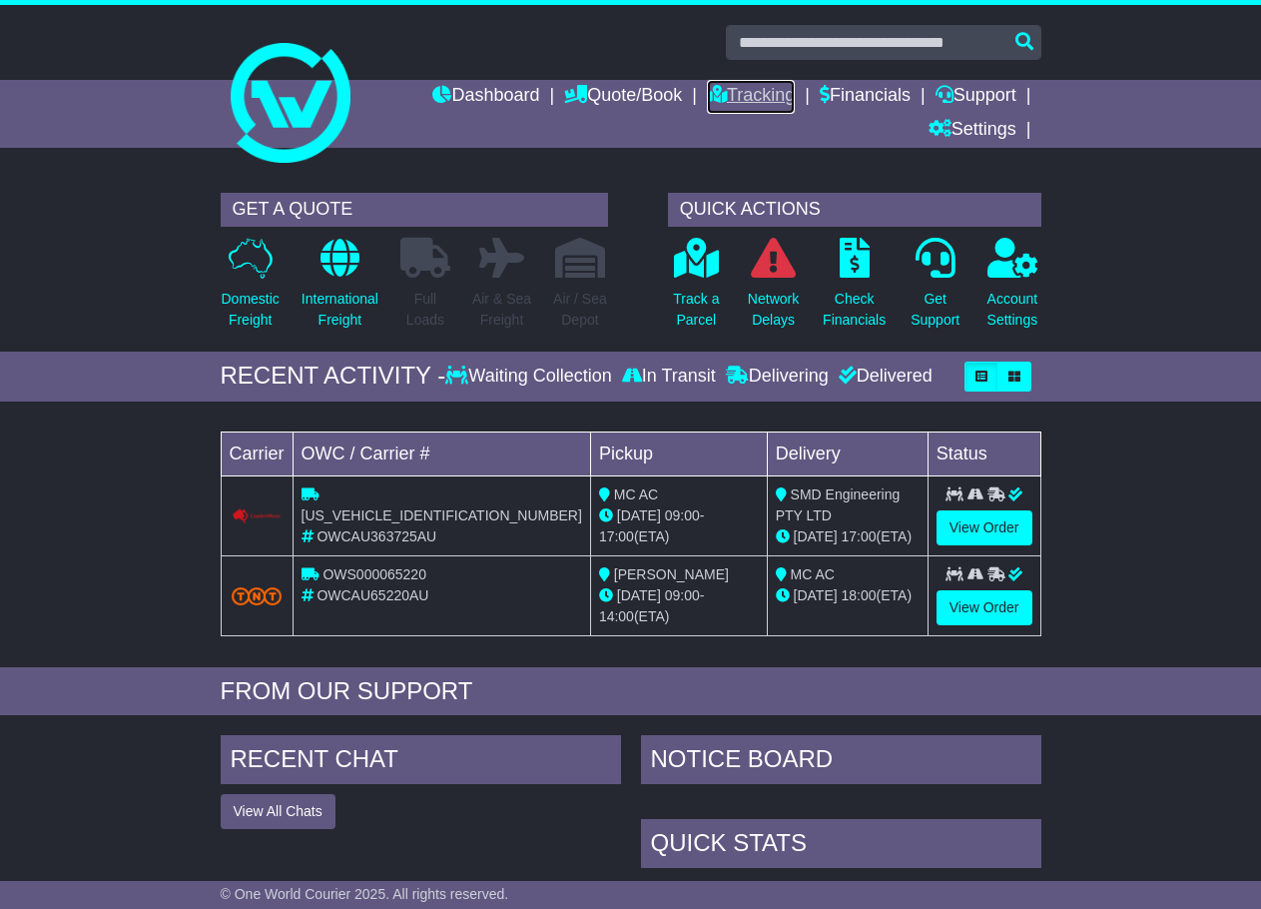
click at [731, 98] on link "Tracking" at bounding box center [751, 97] width 88 height 34
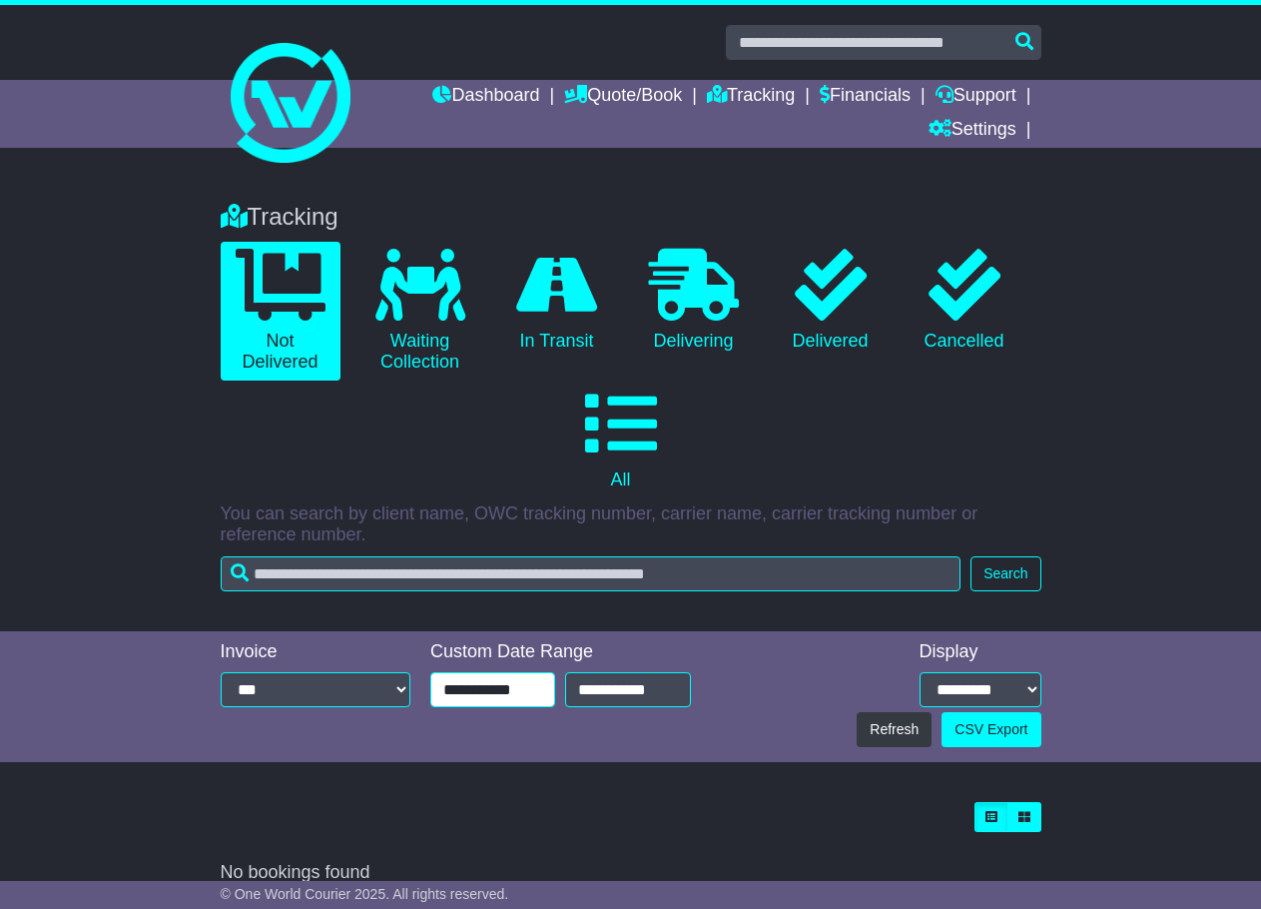
click at [484, 679] on input "**********" at bounding box center [492, 689] width 125 height 35
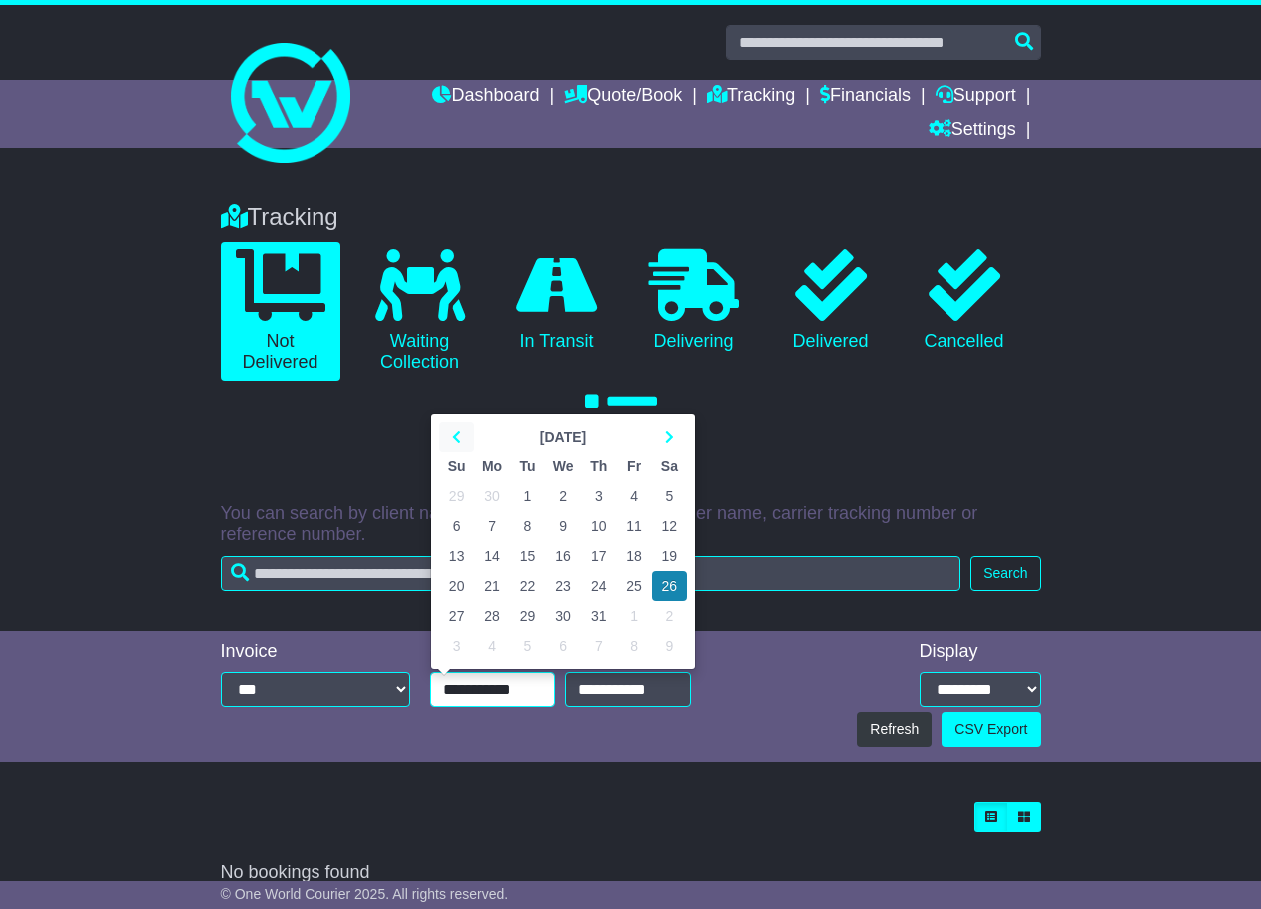
click at [455, 441] on icon at bounding box center [456, 436] width 9 height 14
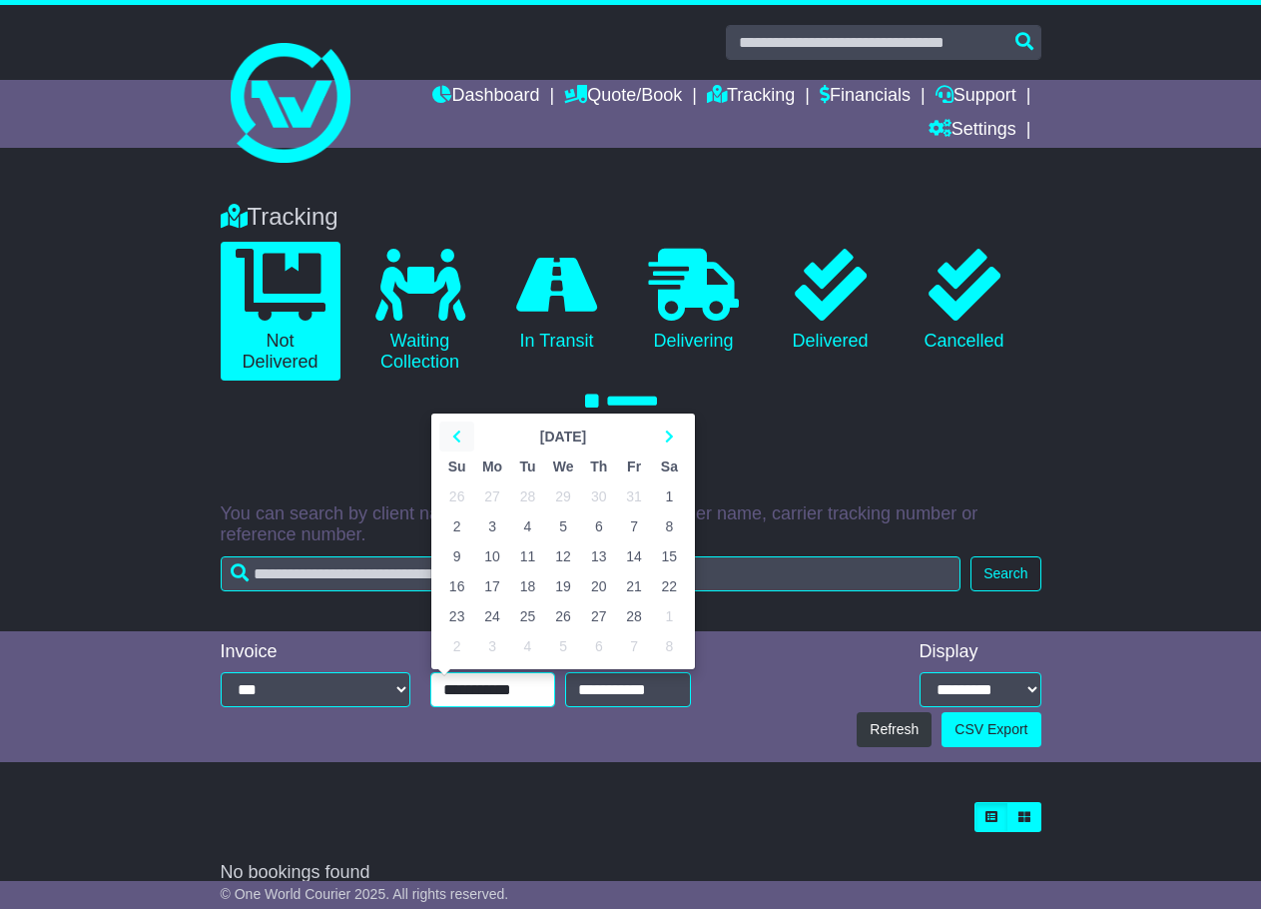
click at [455, 441] on icon at bounding box center [456, 436] width 9 height 14
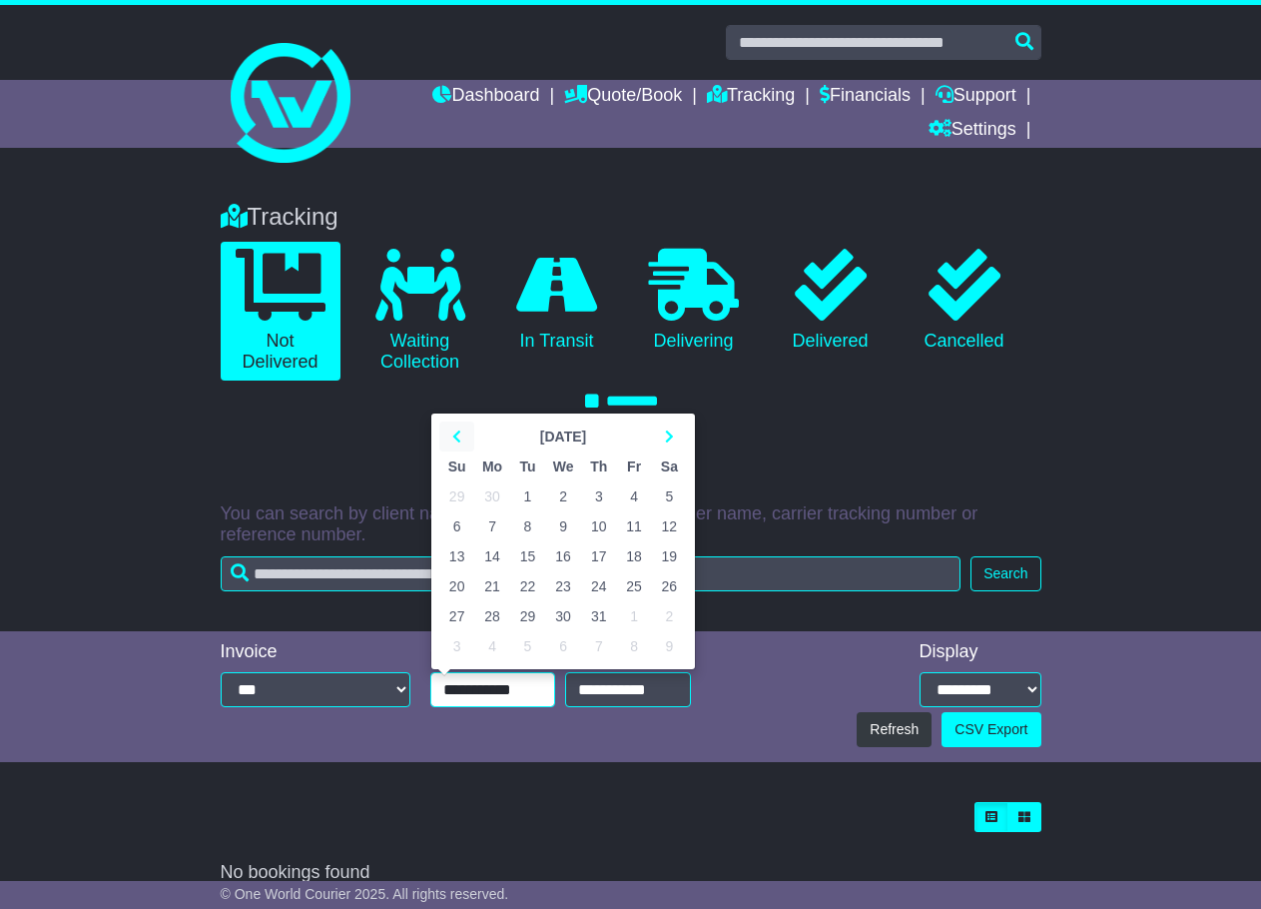
click at [455, 441] on icon at bounding box center [456, 436] width 9 height 14
click at [676, 498] on td "1" at bounding box center [669, 496] width 35 height 30
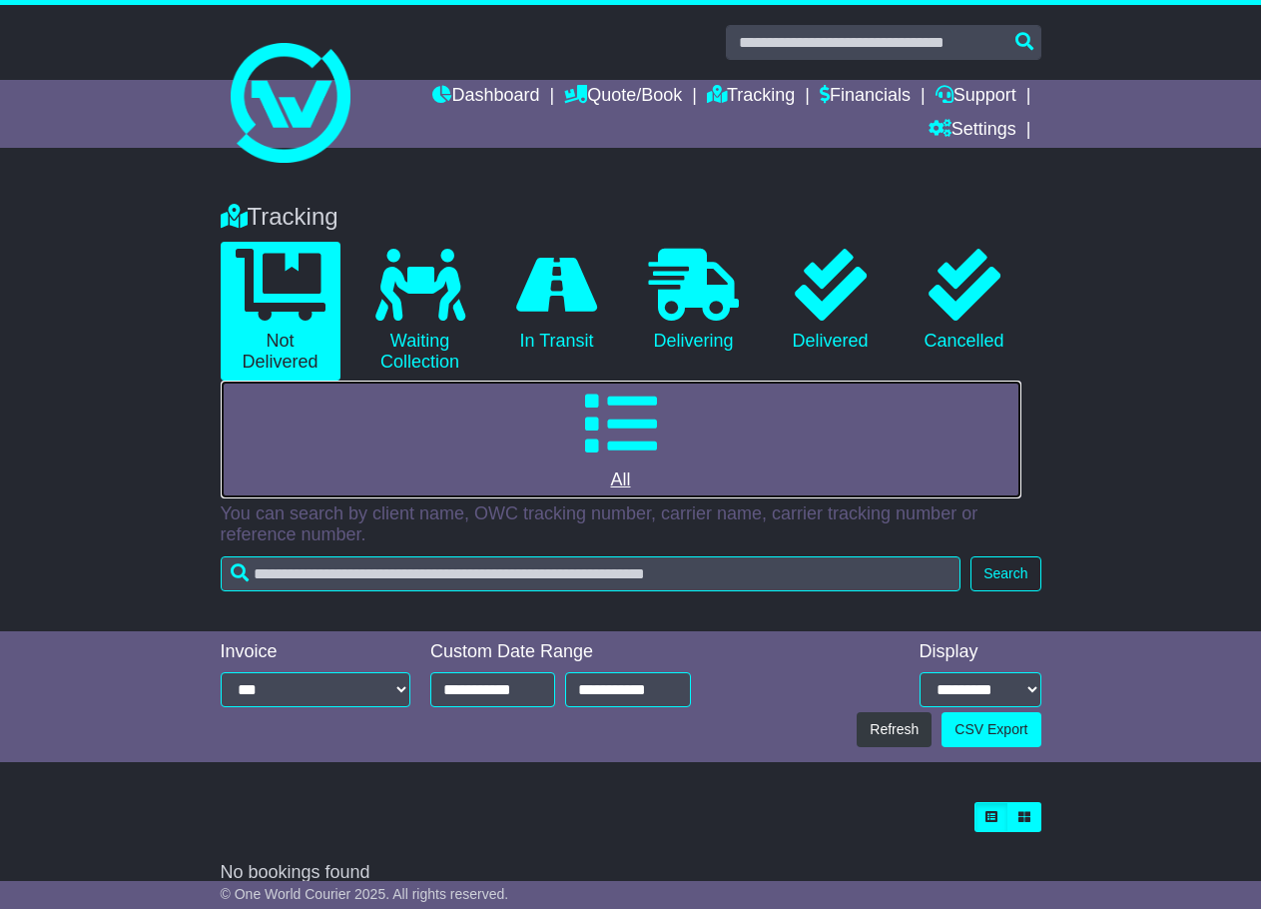
click at [635, 432] on icon at bounding box center [621, 423] width 72 height 72
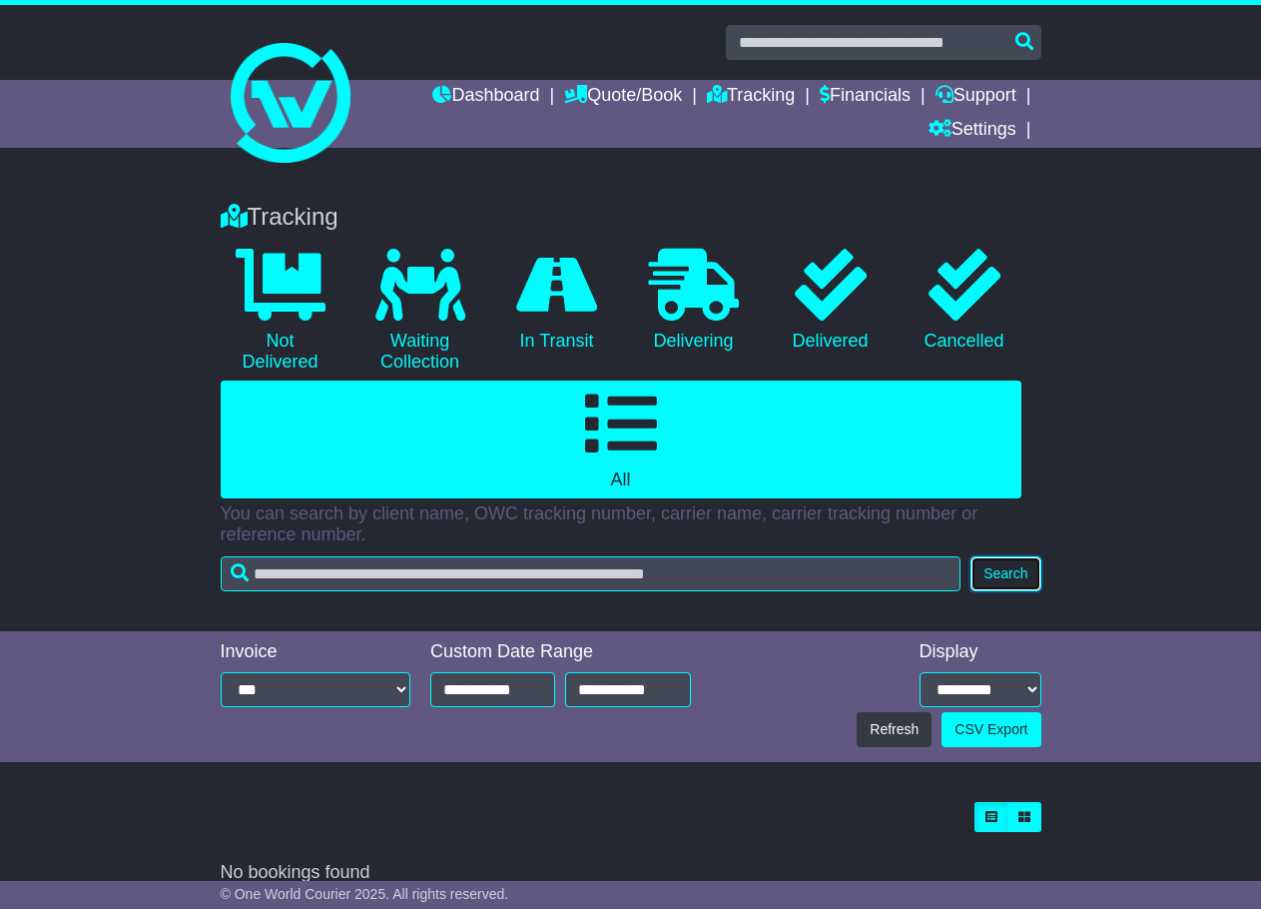
click at [1008, 565] on button "Search" at bounding box center [1005, 573] width 70 height 35
click at [540, 689] on input "**********" at bounding box center [492, 689] width 125 height 35
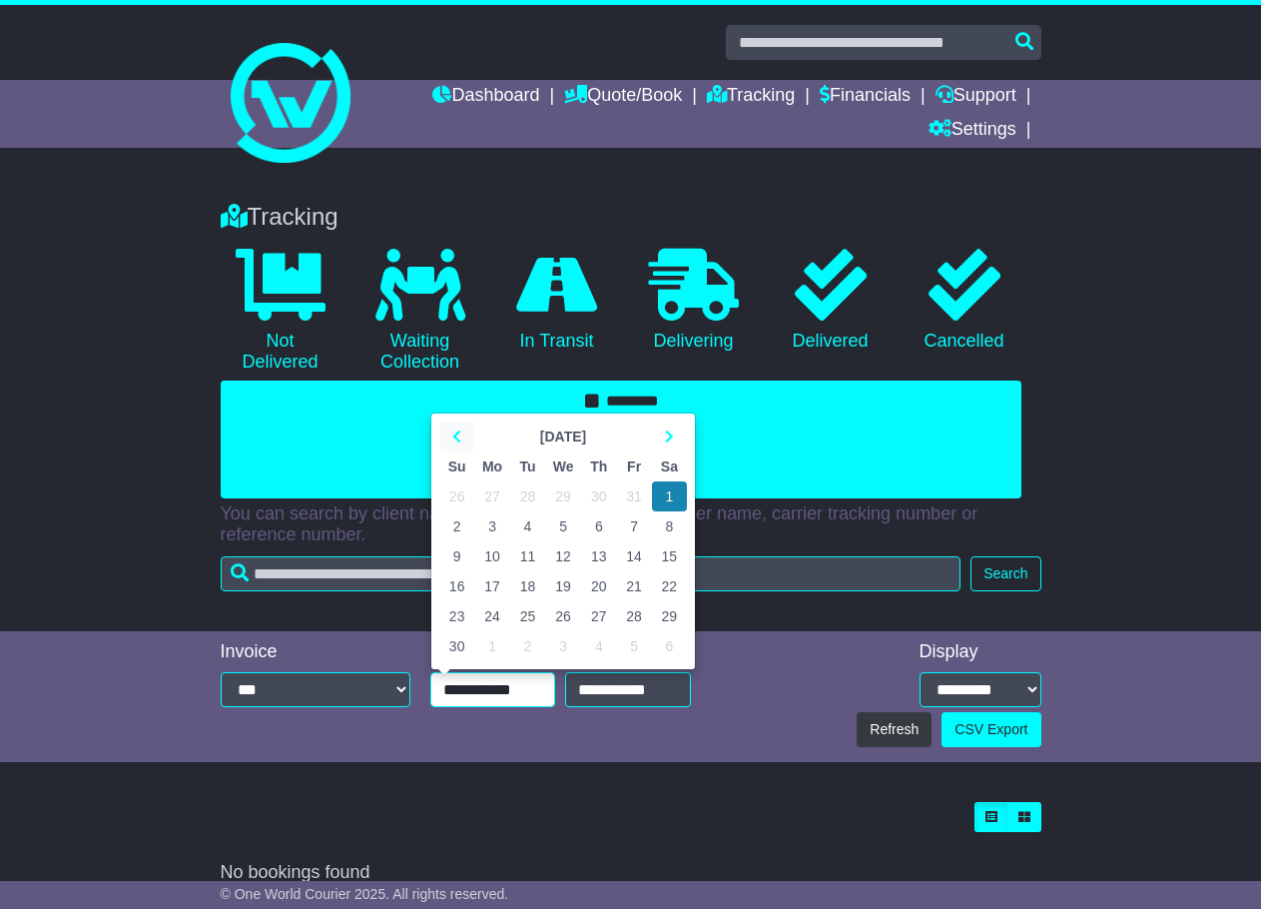
click at [461, 426] on th at bounding box center [456, 436] width 35 height 30
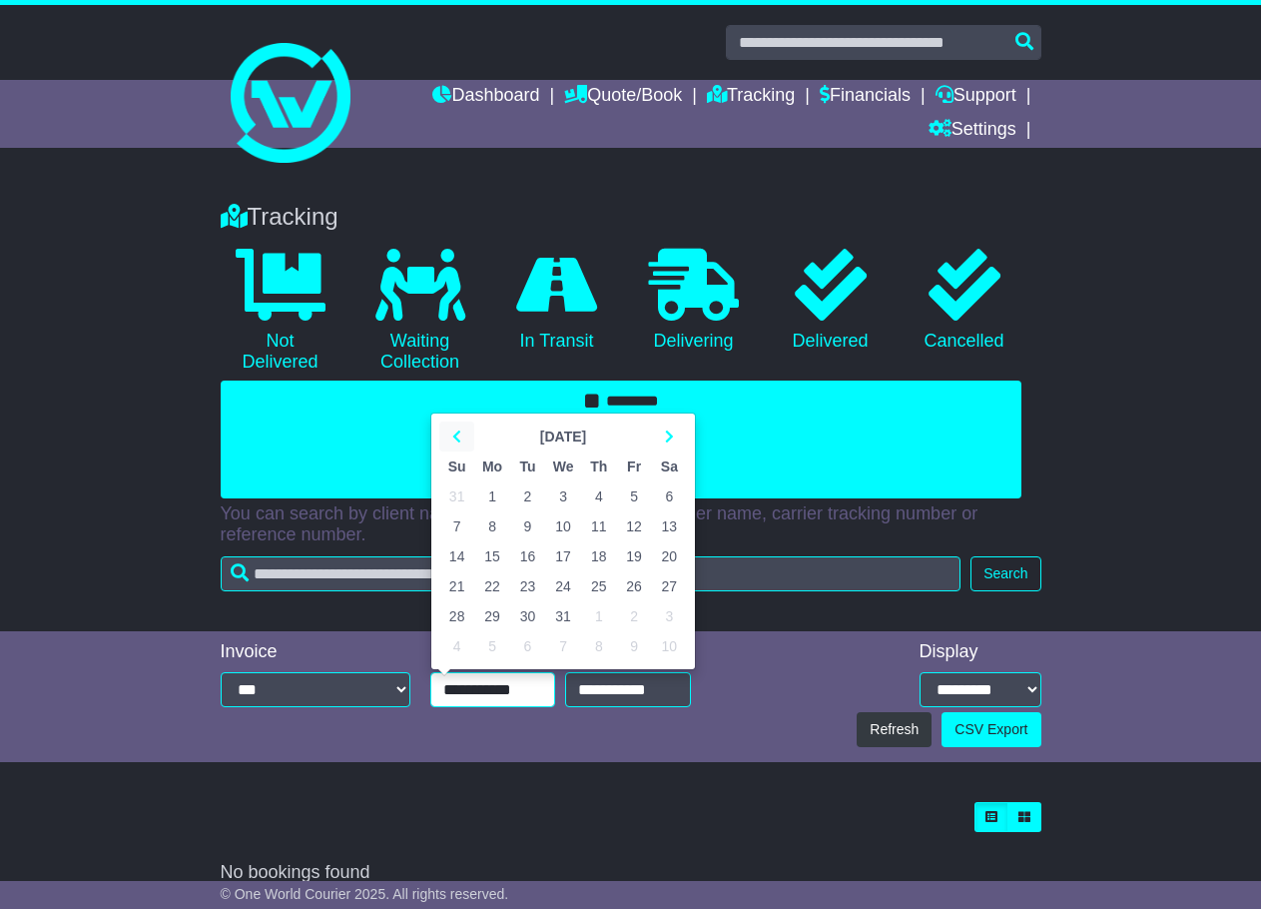
click at [461, 426] on th at bounding box center [456, 436] width 35 height 30
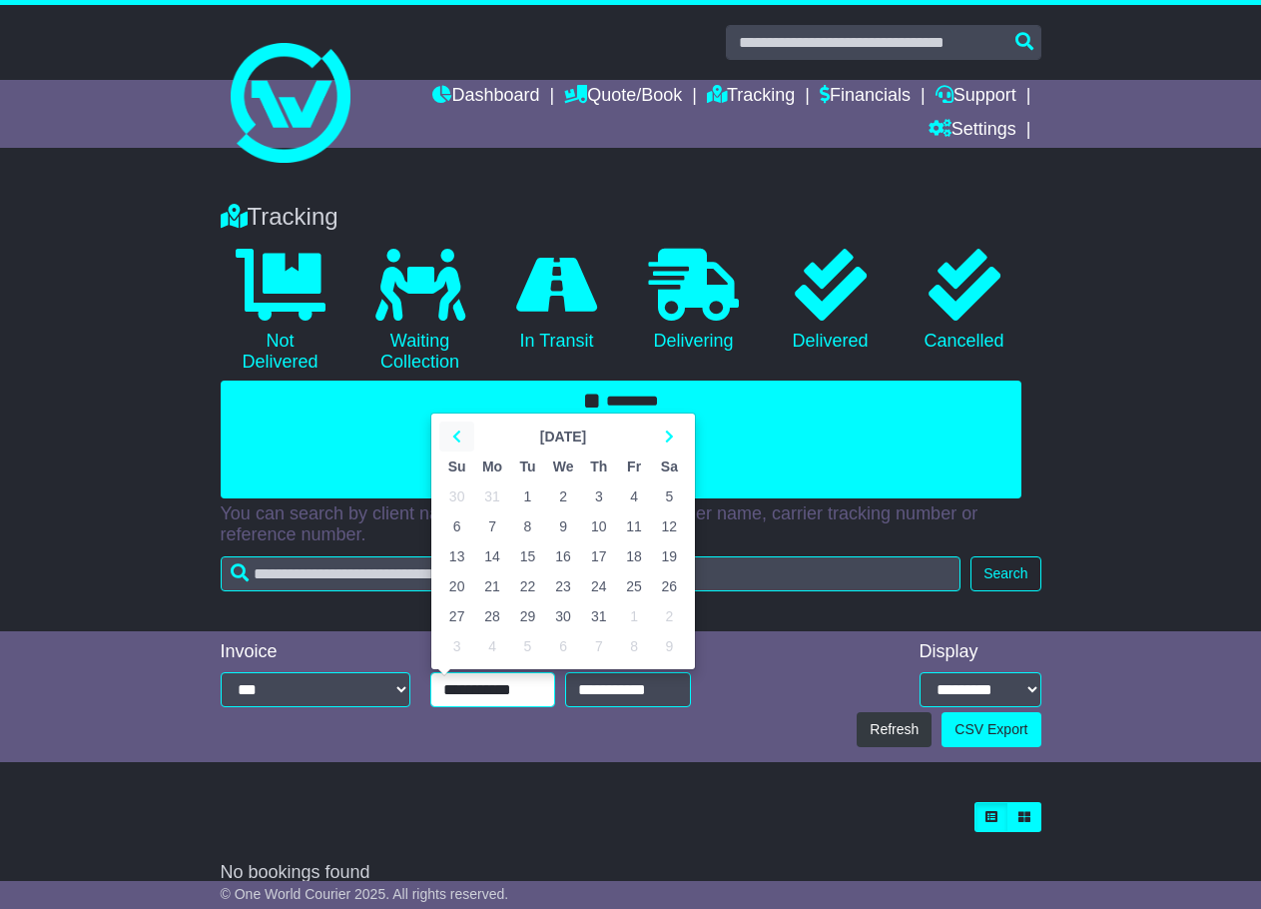
click at [461, 426] on th at bounding box center [456, 436] width 35 height 30
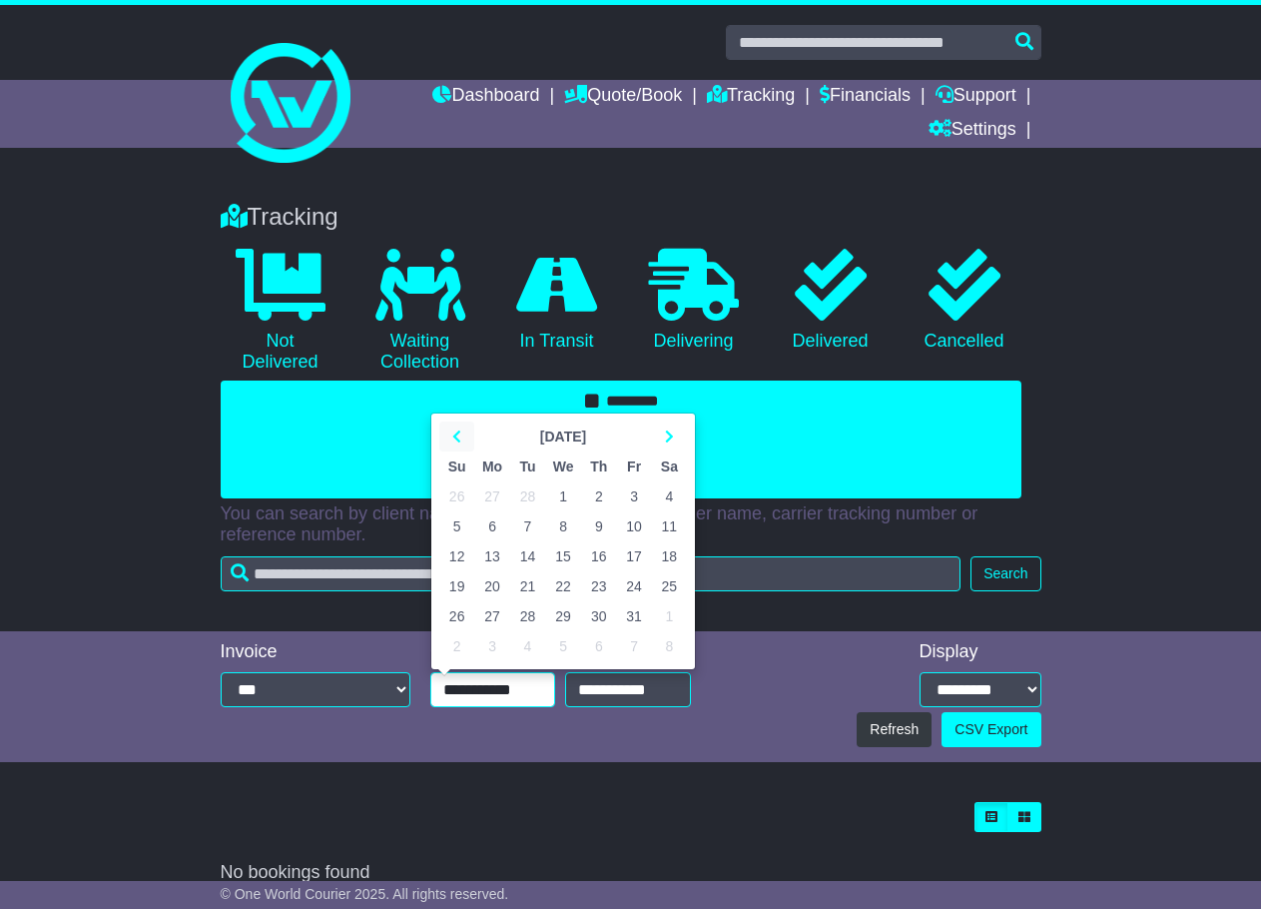
click at [461, 426] on th at bounding box center [456, 436] width 35 height 30
click at [565, 492] on td "1" at bounding box center [563, 496] width 36 height 30
type input "**********"
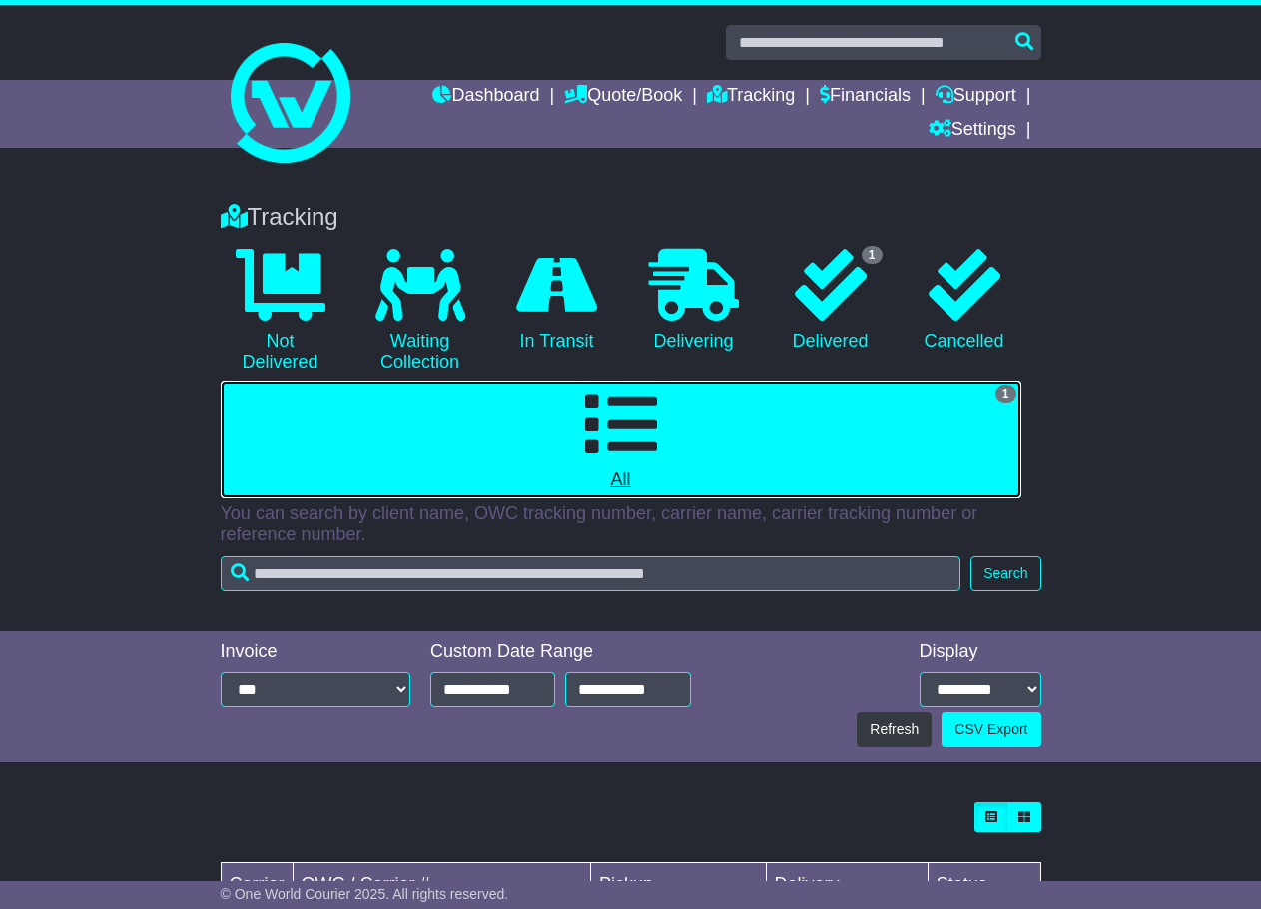
click at [617, 420] on icon at bounding box center [621, 423] width 72 height 72
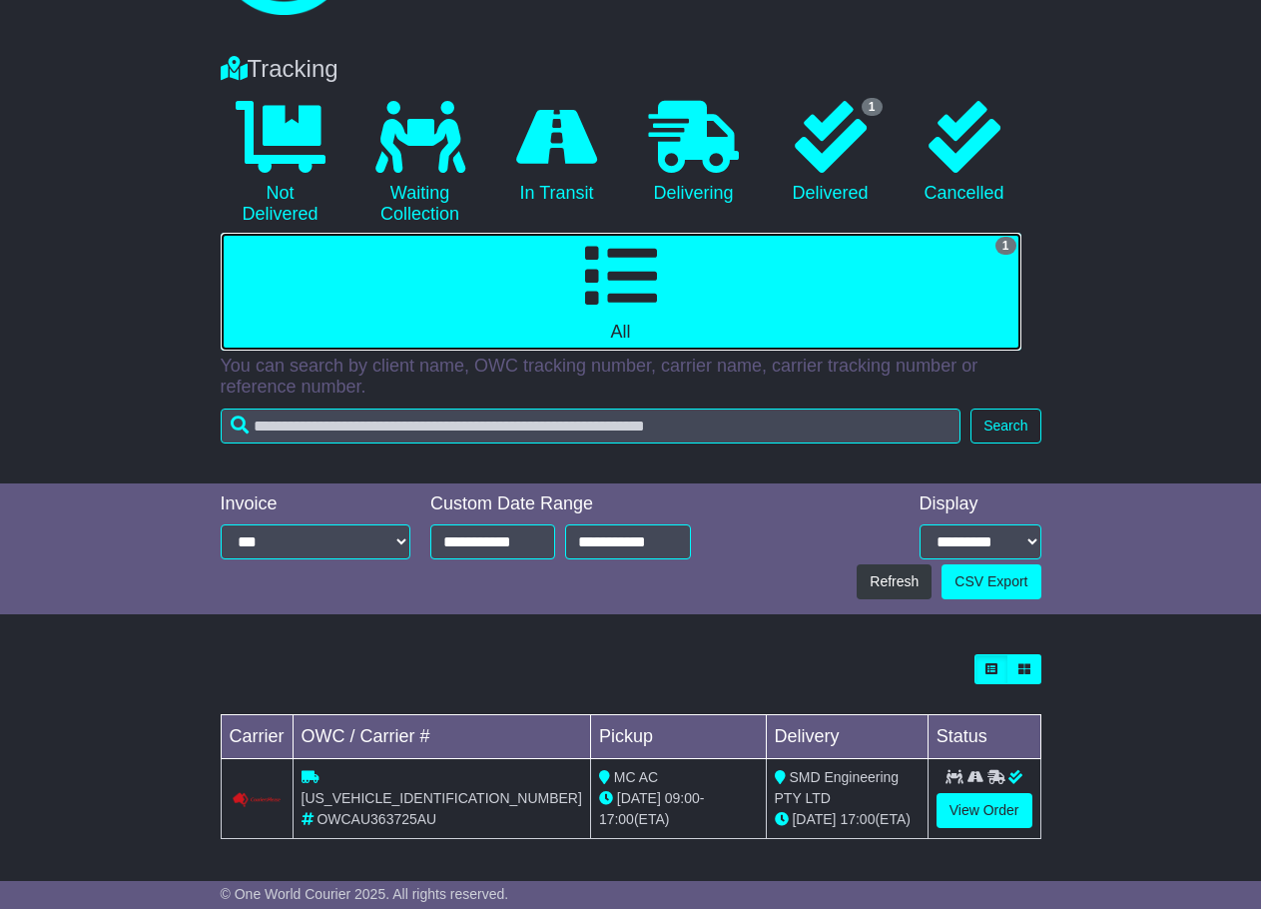
scroll to position [149, 0]
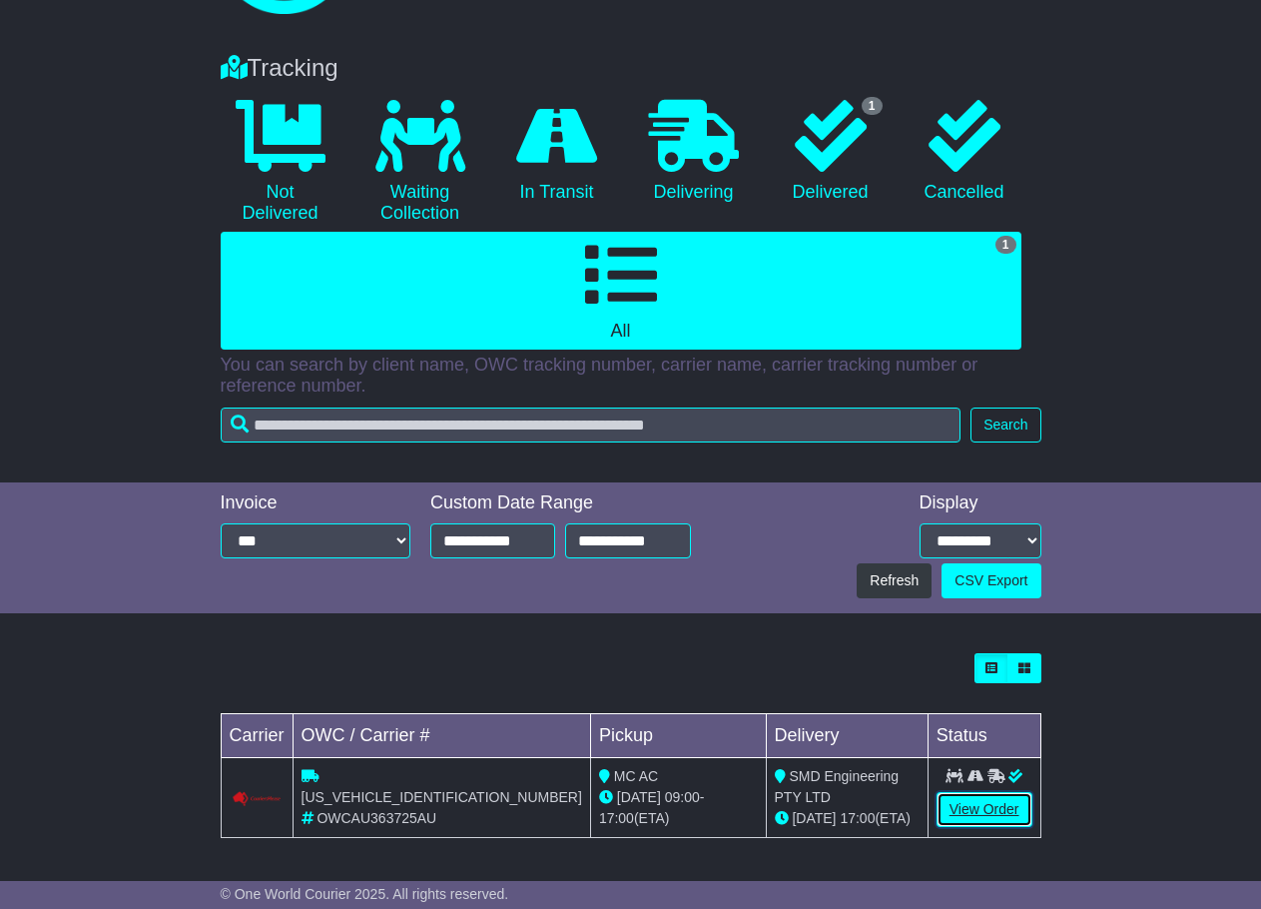
click at [988, 806] on link "View Order" at bounding box center [985, 809] width 96 height 35
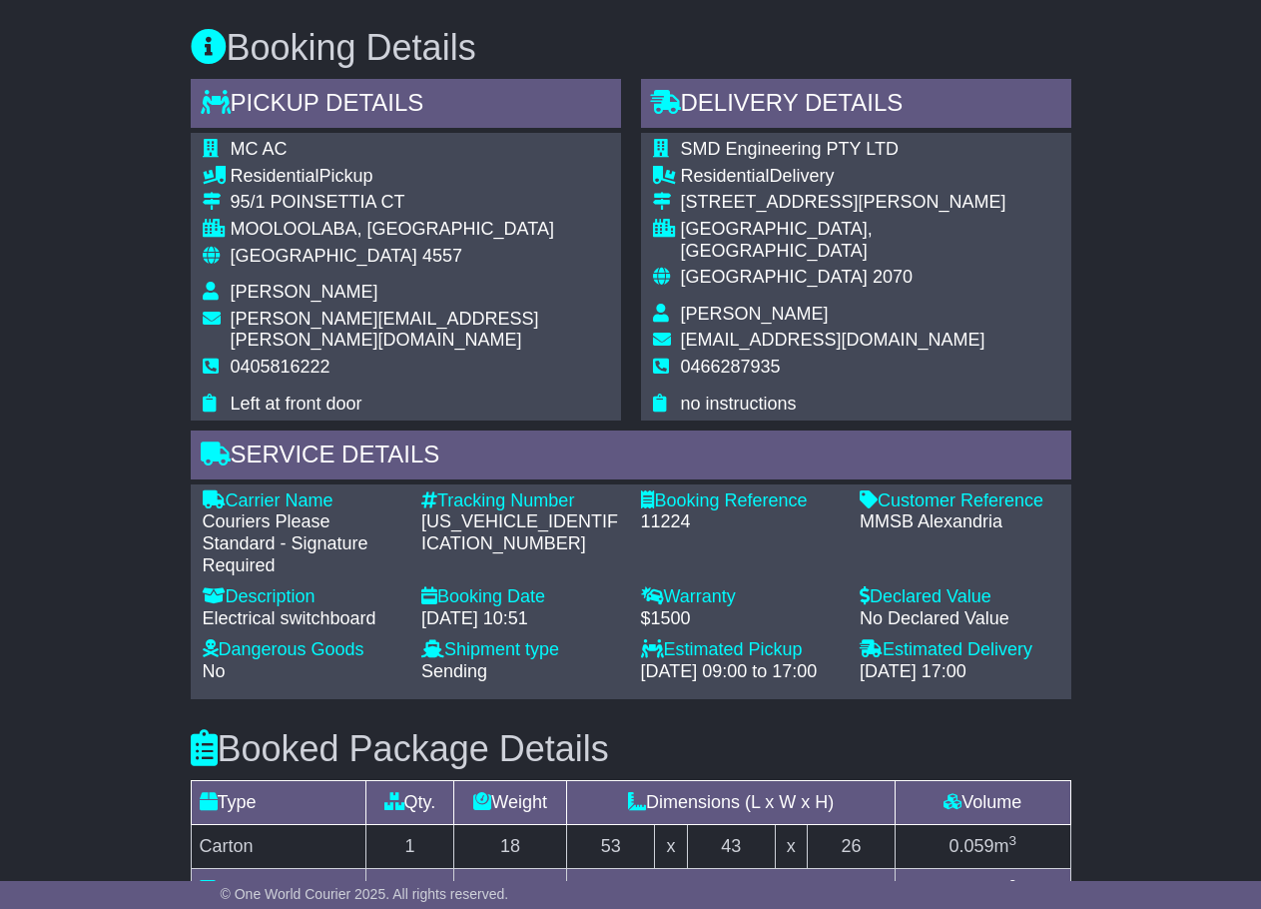
scroll to position [1126, 0]
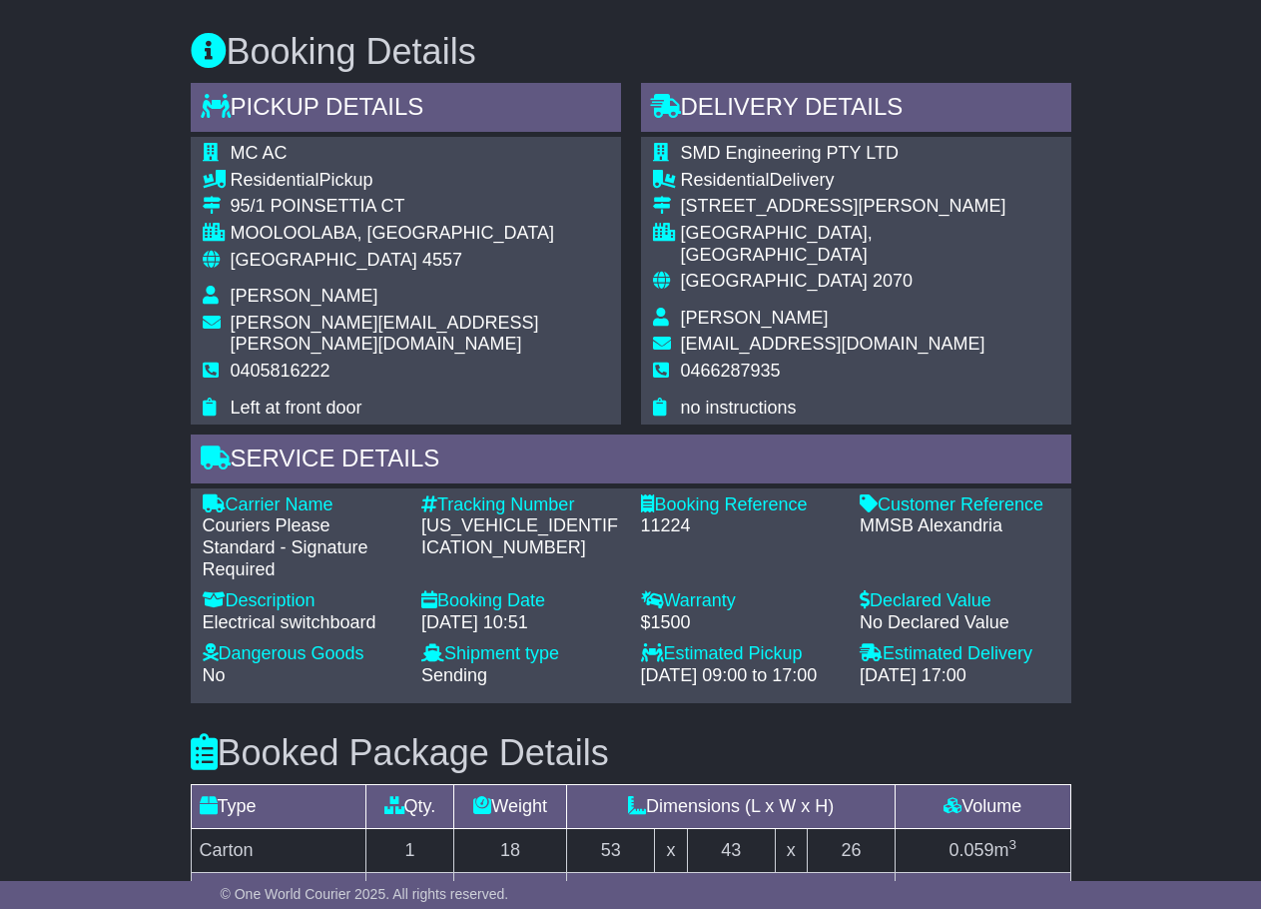
click at [275, 184] on span "Residential" at bounding box center [275, 180] width 89 height 20
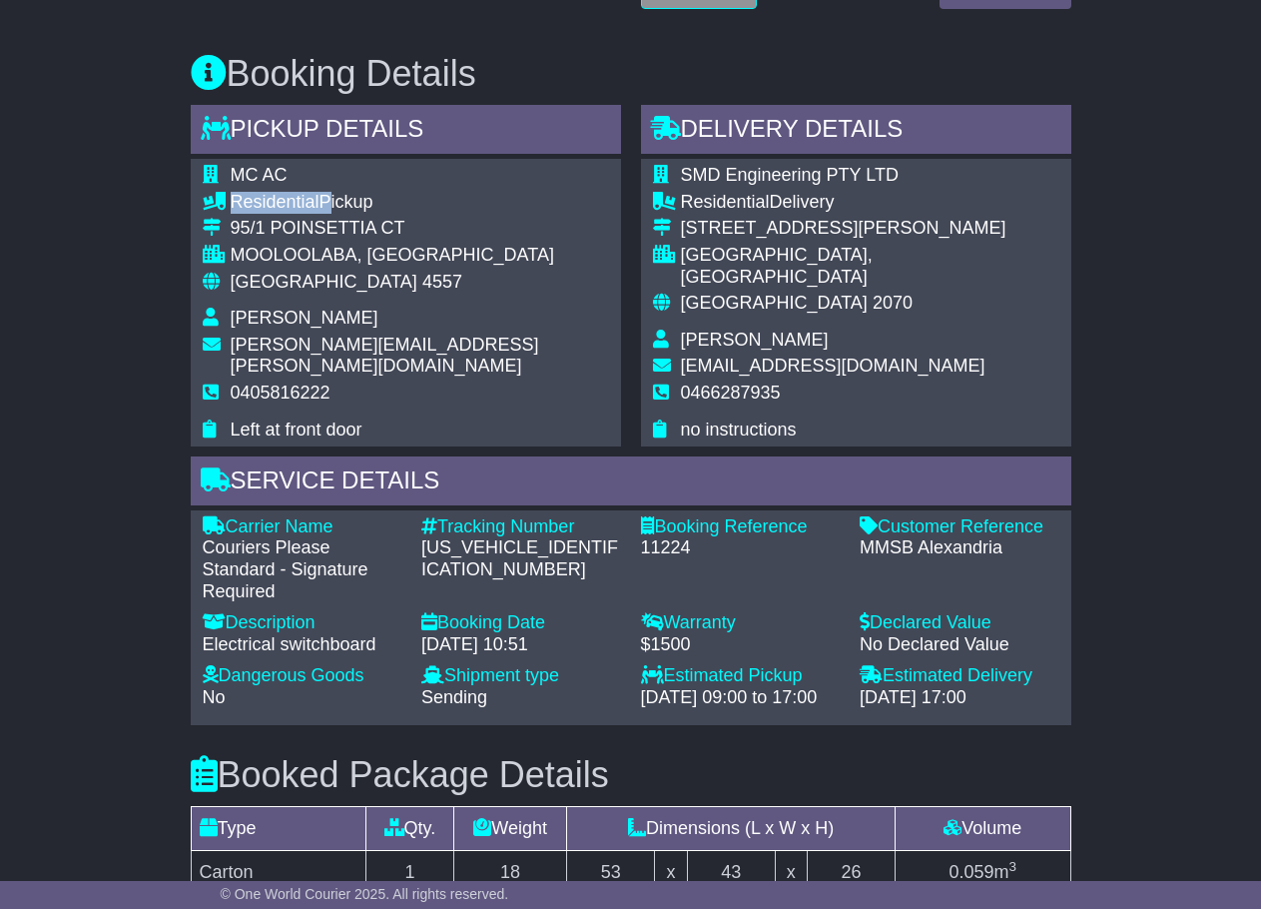
scroll to position [1076, 0]
